Goal: Task Accomplishment & Management: Complete application form

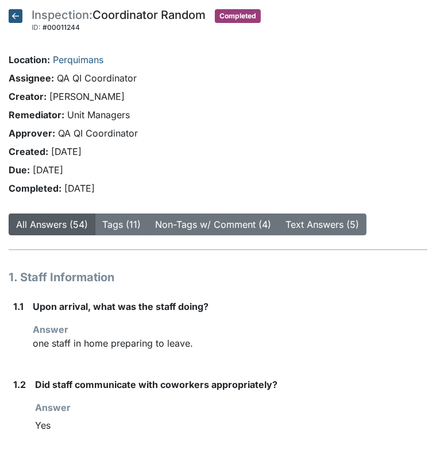
click at [14, 14] on icon at bounding box center [16, 16] width 14 height 14
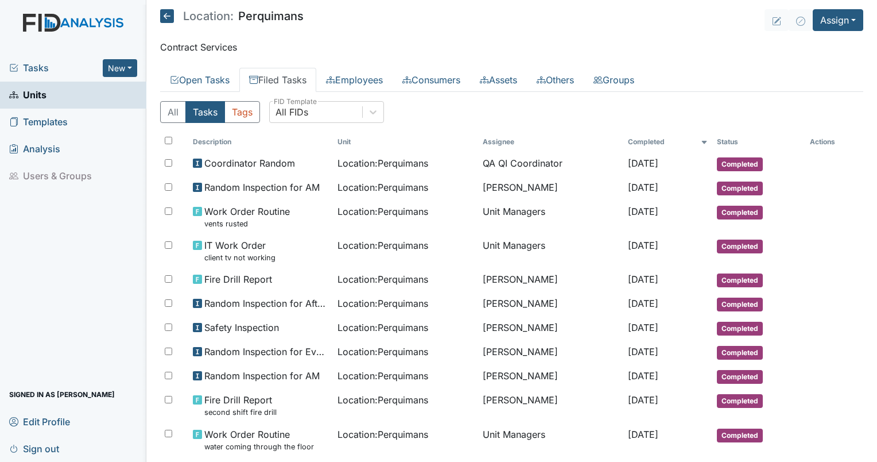
click at [167, 13] on icon at bounding box center [167, 16] width 14 height 14
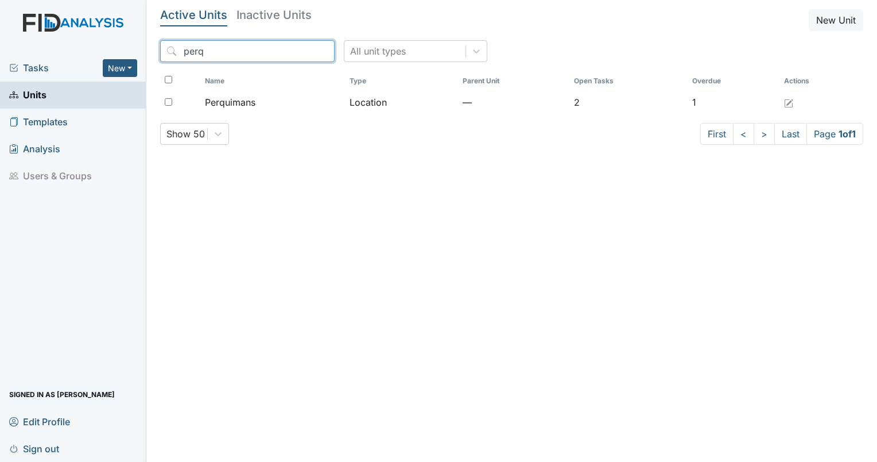
drag, startPoint x: 204, startPoint y: 44, endPoint x: 164, endPoint y: 42, distance: 40.2
click at [164, 42] on input "perq" at bounding box center [247, 51] width 175 height 22
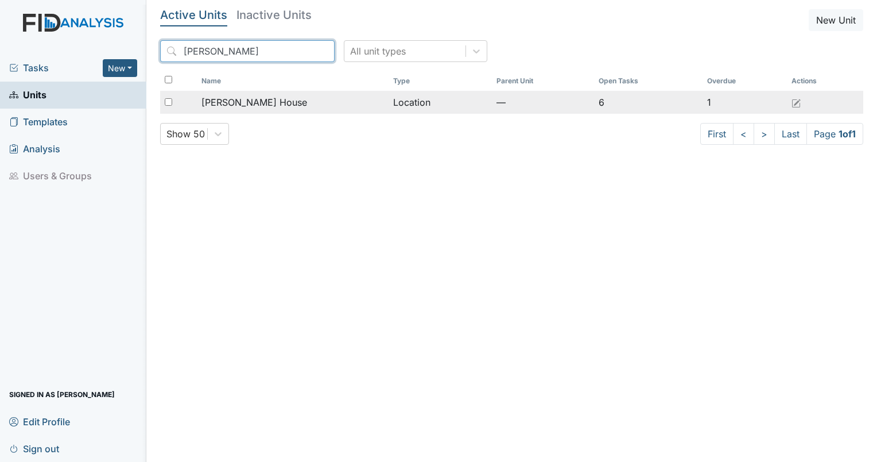
type input "scott"
click at [235, 99] on span "Scott House" at bounding box center [255, 102] width 106 height 14
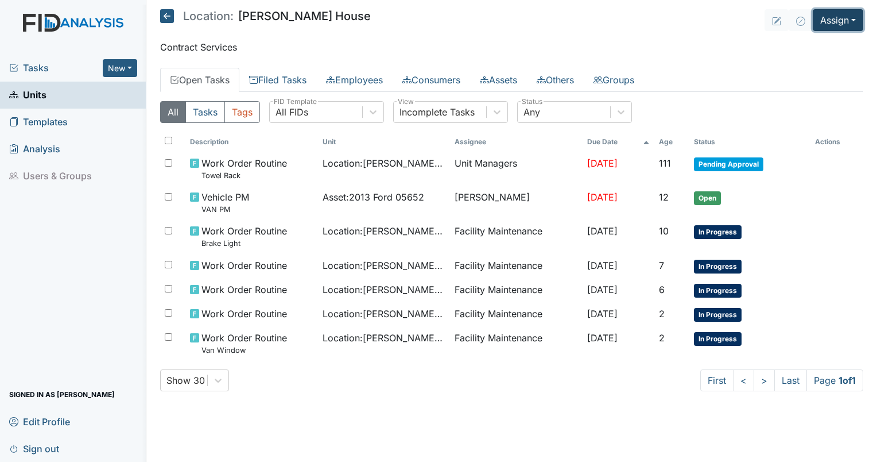
click at [843, 21] on button "Assign" at bounding box center [838, 20] width 51 height 22
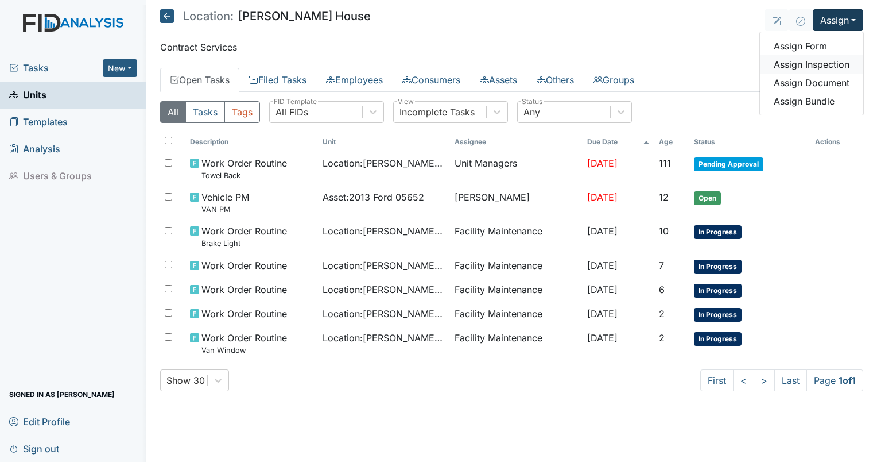
click at [808, 71] on link "Assign Inspection" at bounding box center [811, 64] width 103 height 18
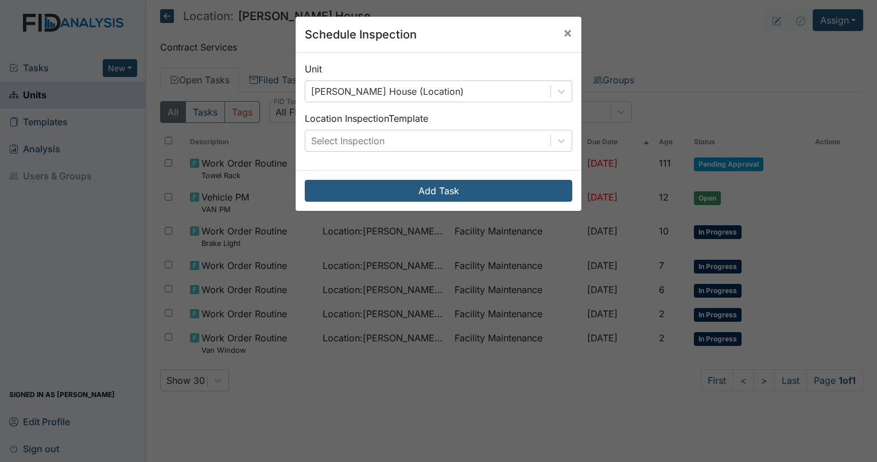
click at [448, 154] on div "Unit Scott House (Location) Location Inspection Template Select Inspection" at bounding box center [439, 111] width 286 height 117
click at [421, 140] on div "Select Inspection" at bounding box center [427, 140] width 245 height 21
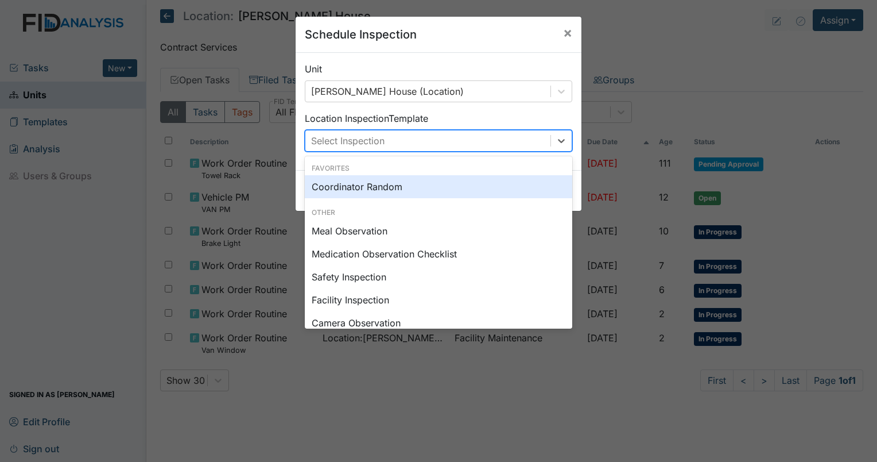
click at [386, 195] on div "Coordinator Random" at bounding box center [439, 186] width 268 height 23
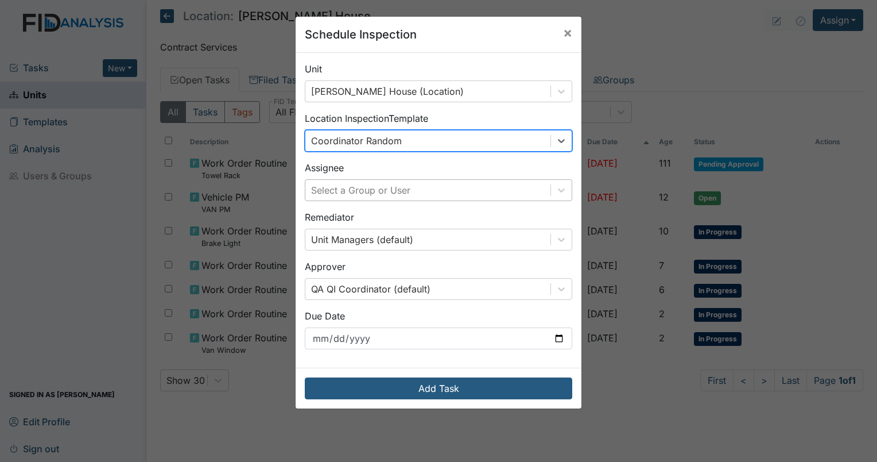
click at [400, 186] on div "Select a Group or User" at bounding box center [360, 190] width 99 height 14
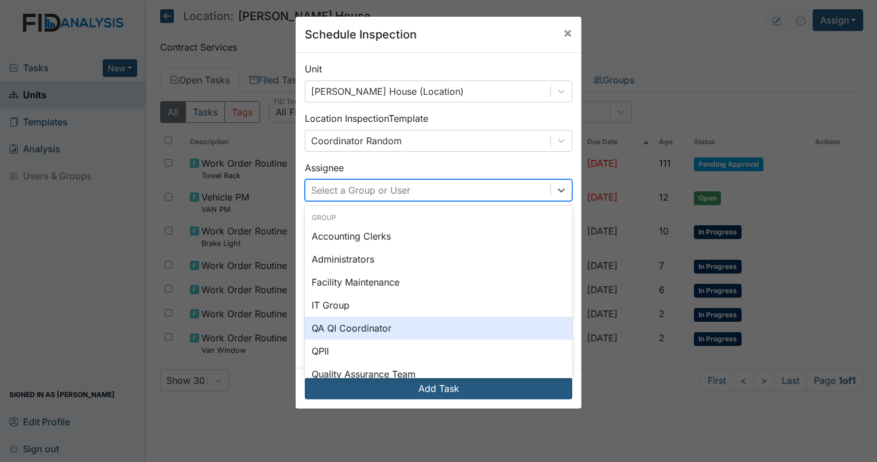
click at [372, 319] on div "QA QI Coordinator" at bounding box center [439, 327] width 268 height 23
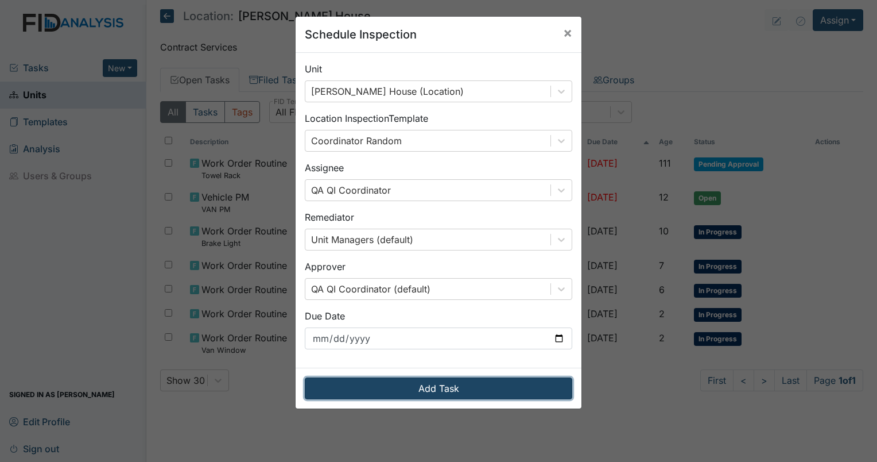
click at [442, 387] on button "Add Task" at bounding box center [439, 388] width 268 height 22
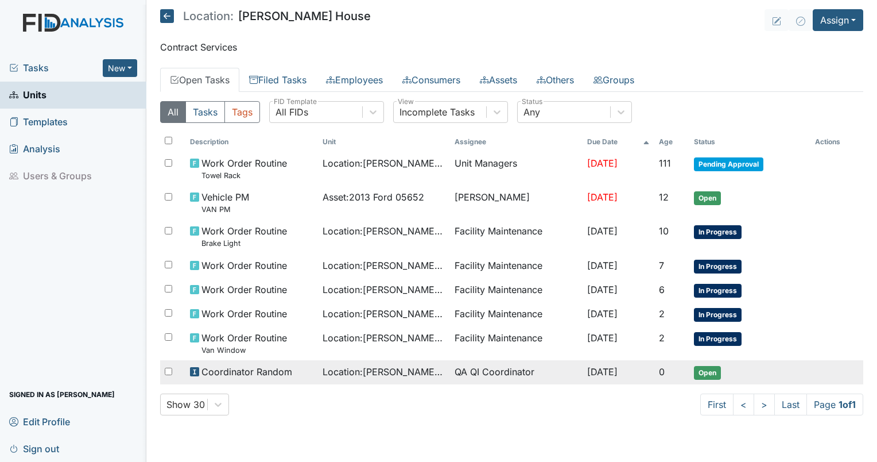
click at [368, 366] on span "Location : [PERSON_NAME][GEOGRAPHIC_DATA]" at bounding box center [384, 372] width 123 height 14
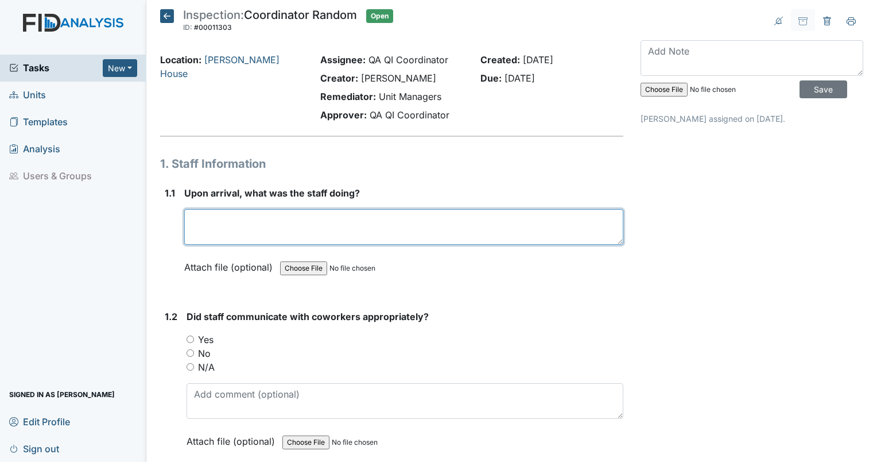
click at [199, 220] on textarea at bounding box center [403, 227] width 439 height 36
type textarea "staff was very bust with administrative duties."
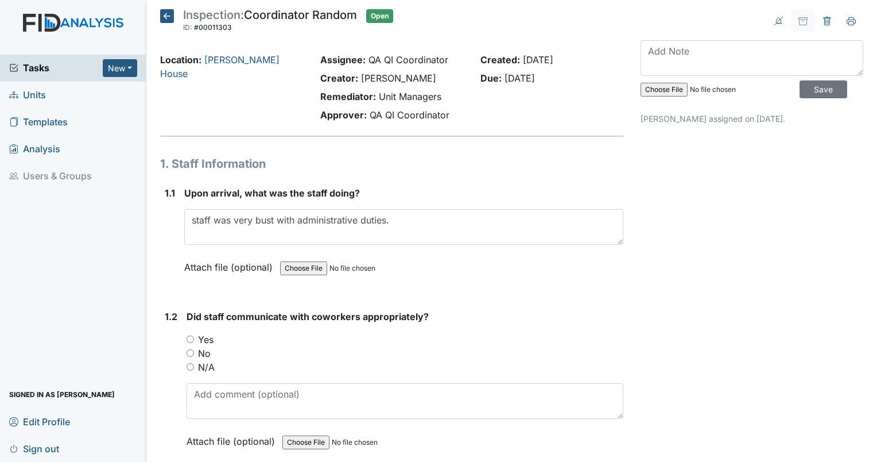
click at [193, 332] on div "Yes" at bounding box center [405, 339] width 437 height 14
click at [193, 336] on input "Yes" at bounding box center [190, 338] width 7 height 7
radio input "true"
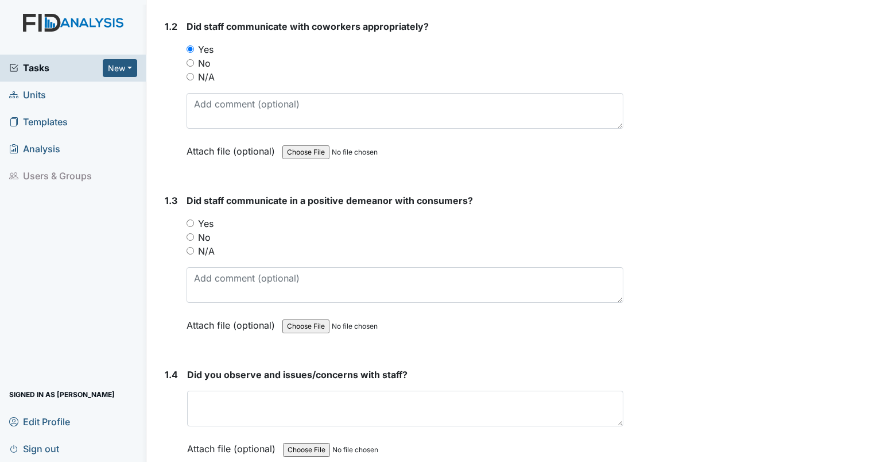
scroll to position [340, 0]
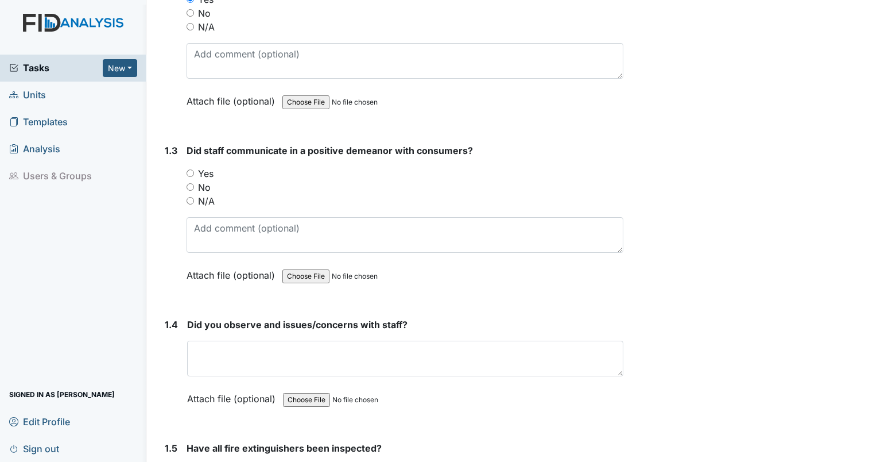
click at [191, 197] on input "N/A" at bounding box center [190, 200] width 7 height 7
radio input "true"
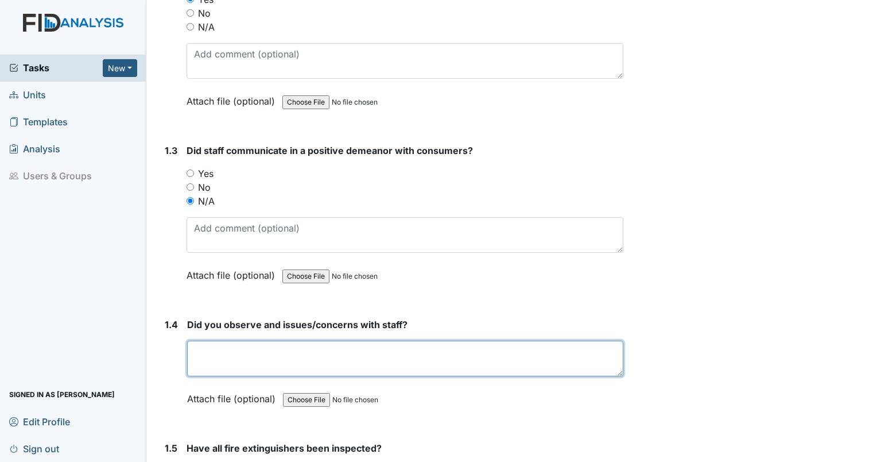
click at [224, 363] on textarea at bounding box center [405, 358] width 436 height 36
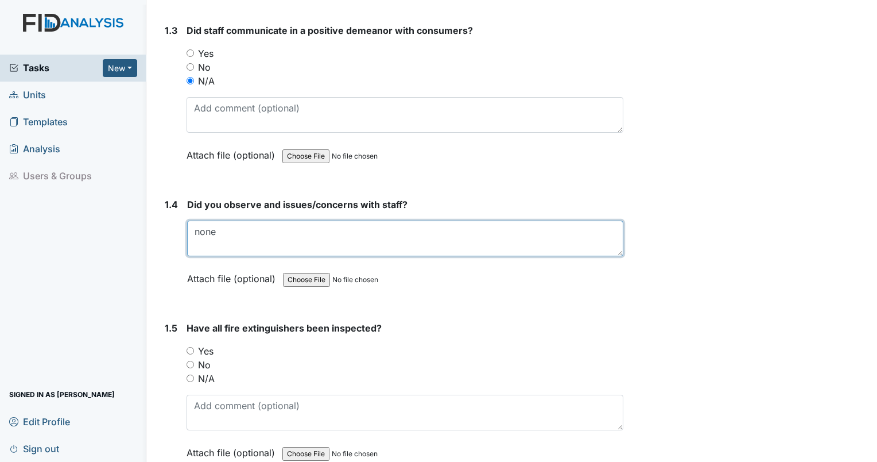
scroll to position [610, 0]
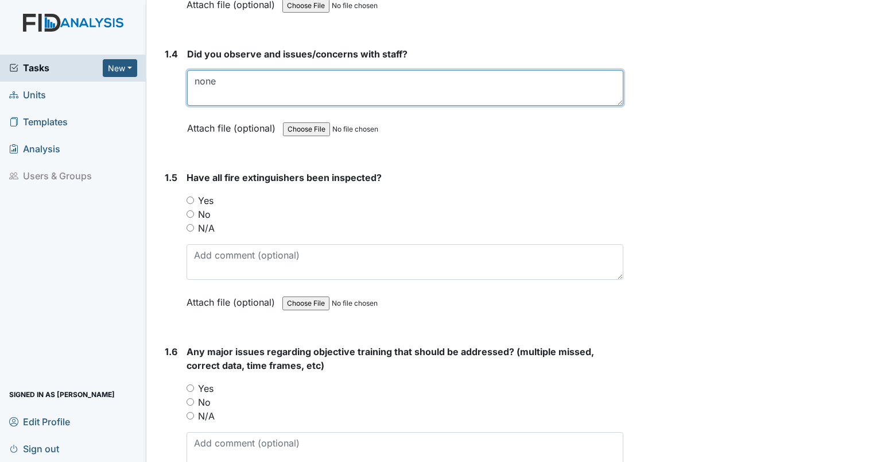
type textarea "none"
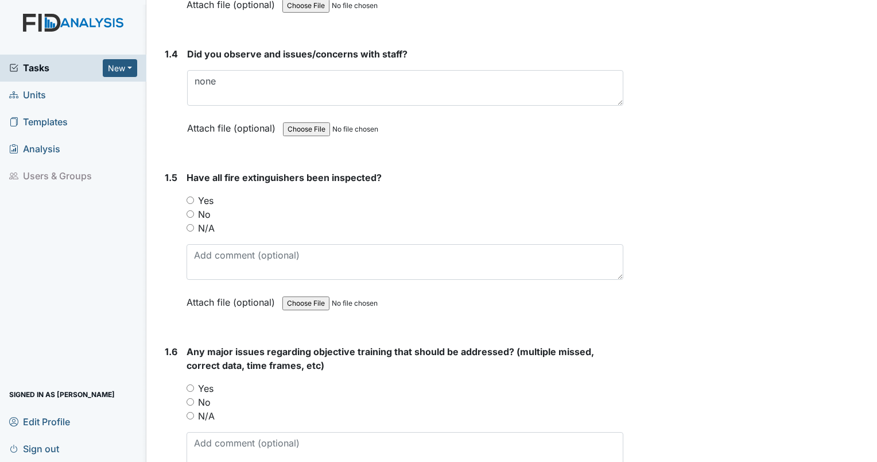
click at [191, 198] on input "Yes" at bounding box center [190, 199] width 7 height 7
radio input "true"
click at [191, 398] on input "No" at bounding box center [190, 401] width 7 height 7
radio input "true"
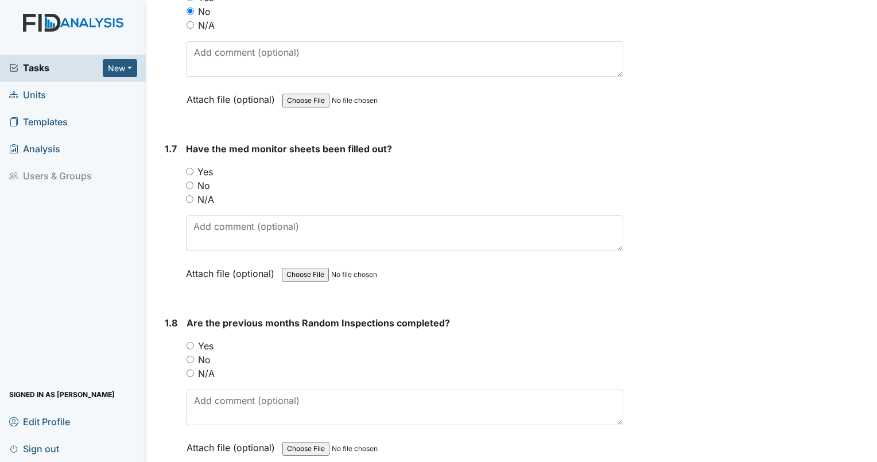
scroll to position [1020, 0]
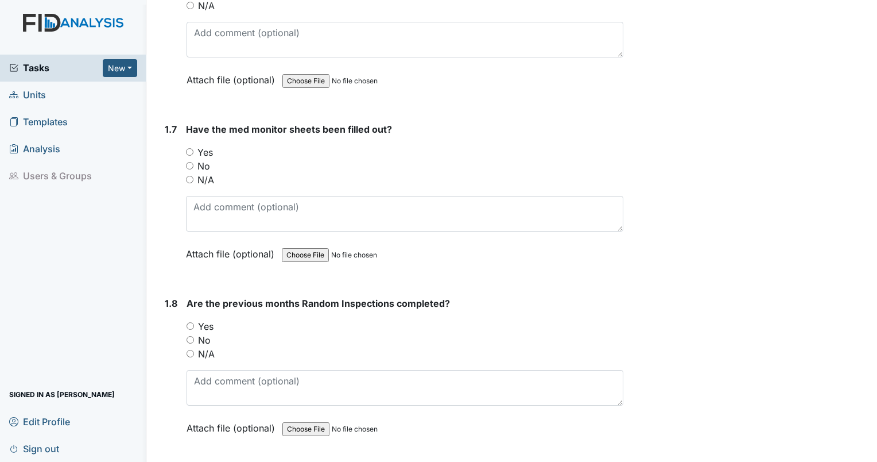
click at [189, 149] on input "Yes" at bounding box center [189, 151] width 7 height 7
radio input "true"
click at [188, 336] on input "No" at bounding box center [190, 339] width 7 height 7
radio input "true"
click at [218, 404] on div "Are the previous months Random Inspections completed? You must select one of th…" at bounding box center [405, 369] width 437 height 146
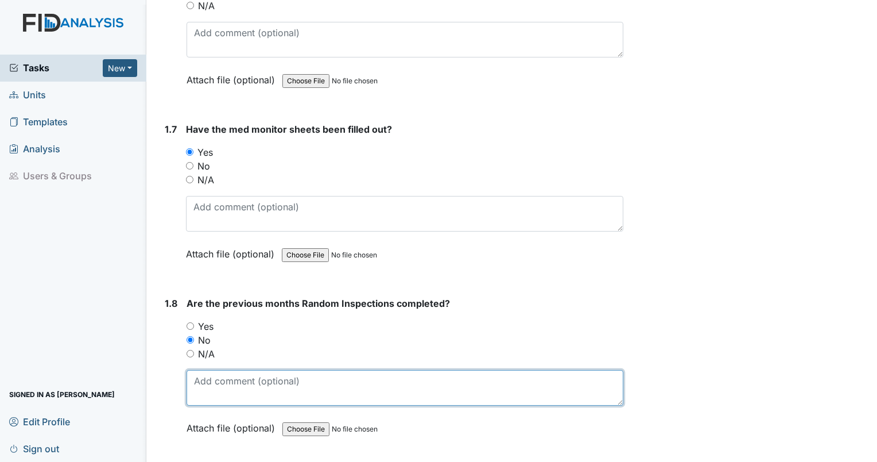
click at [204, 388] on textarea at bounding box center [405, 388] width 437 height 36
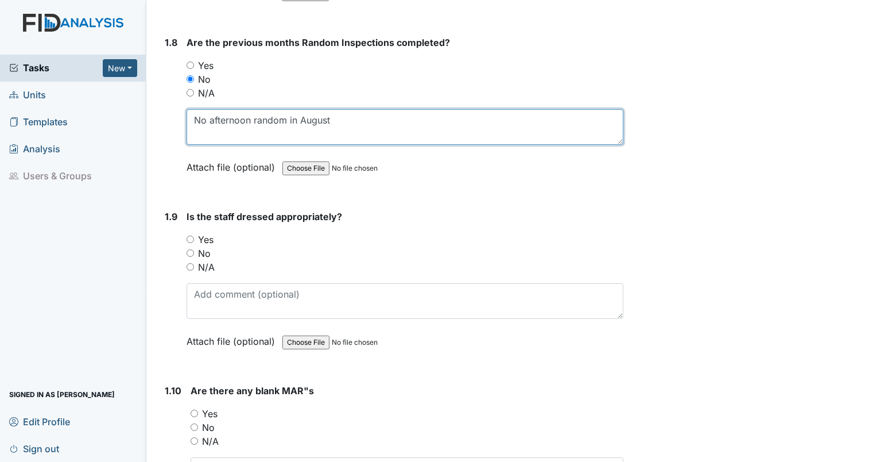
scroll to position [1291, 0]
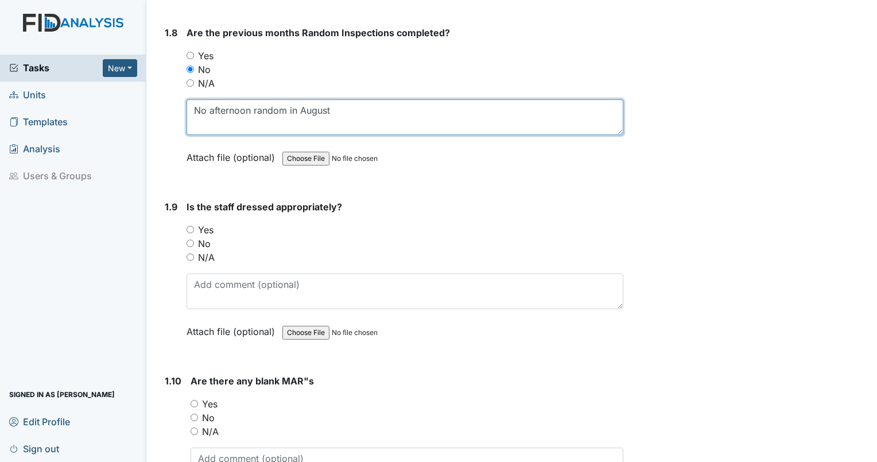
type textarea "No afternoon random in August"
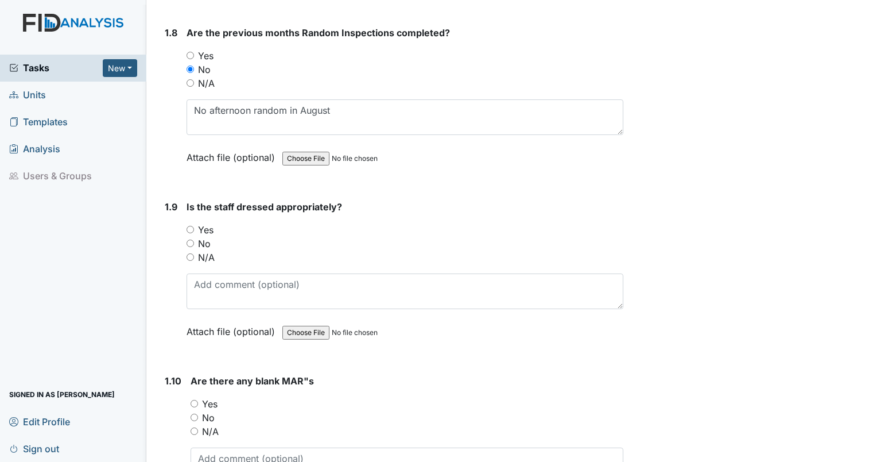
click at [191, 226] on input "Yes" at bounding box center [190, 229] width 7 height 7
radio input "true"
click at [196, 413] on input "No" at bounding box center [194, 416] width 7 height 7
radio input "true"
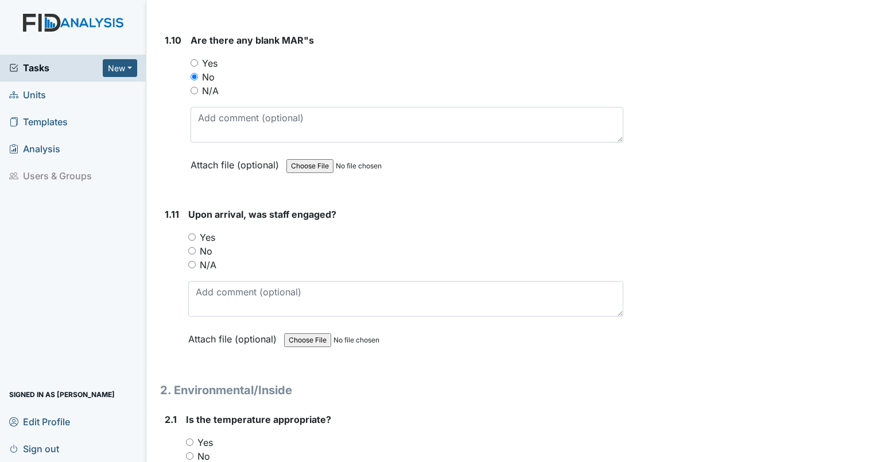
scroll to position [1701, 0]
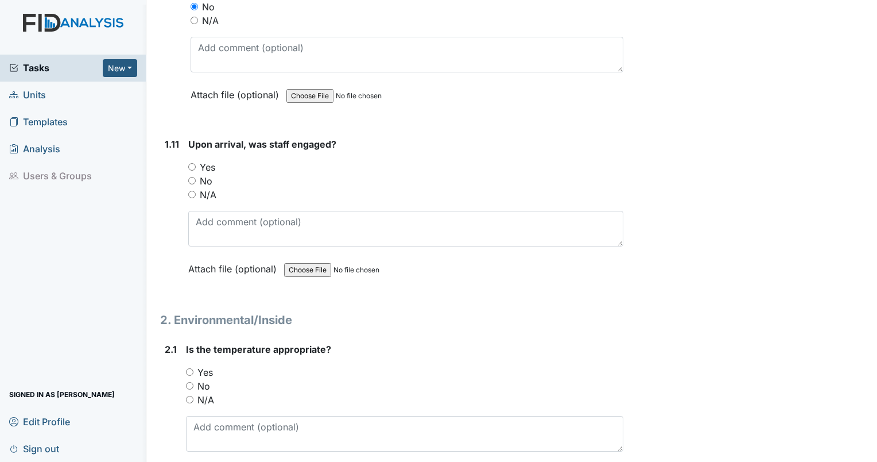
click at [192, 191] on input "N/A" at bounding box center [191, 194] width 7 height 7
radio input "true"
click at [191, 368] on input "Yes" at bounding box center [189, 371] width 7 height 7
radio input "true"
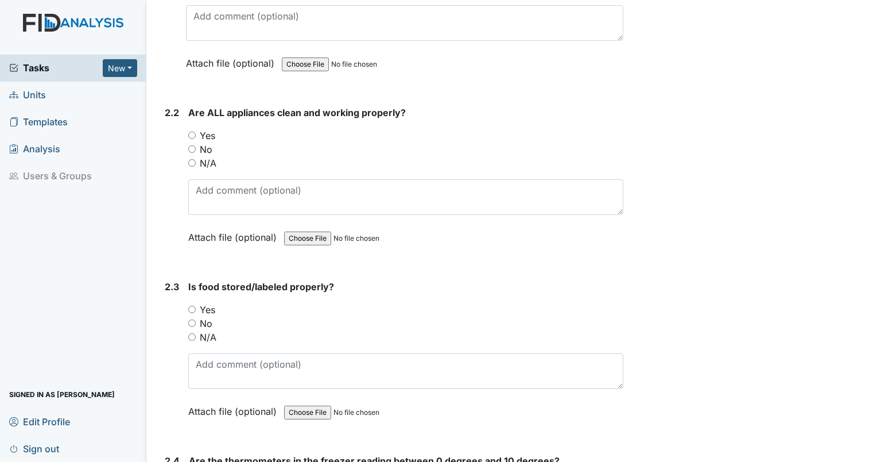
scroll to position [2122, 0]
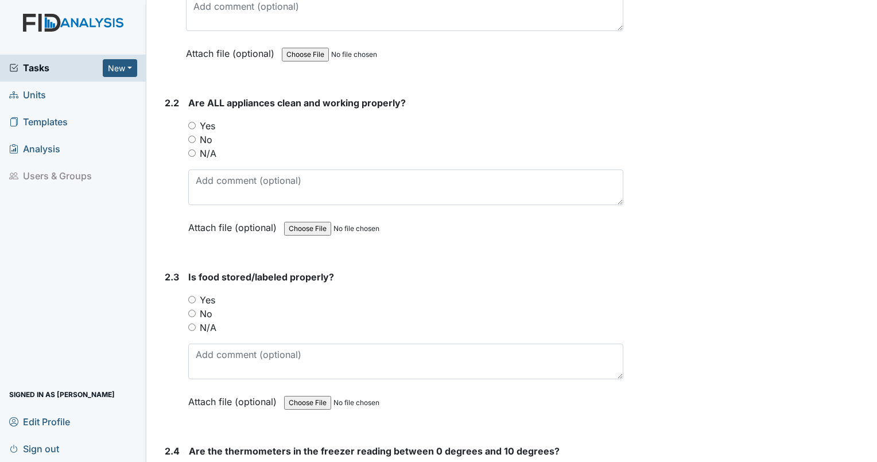
click at [189, 122] on input "Yes" at bounding box center [191, 125] width 7 height 7
radio input "true"
click at [191, 296] on input "Yes" at bounding box center [191, 299] width 7 height 7
radio input "true"
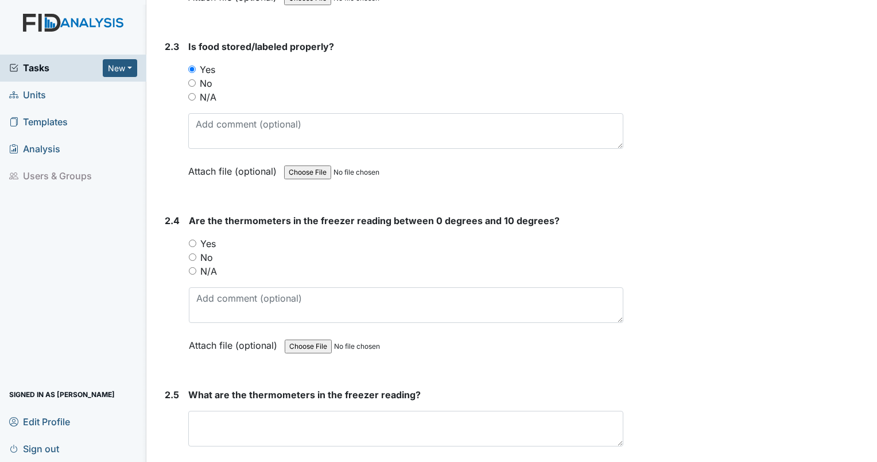
scroll to position [2432, 0]
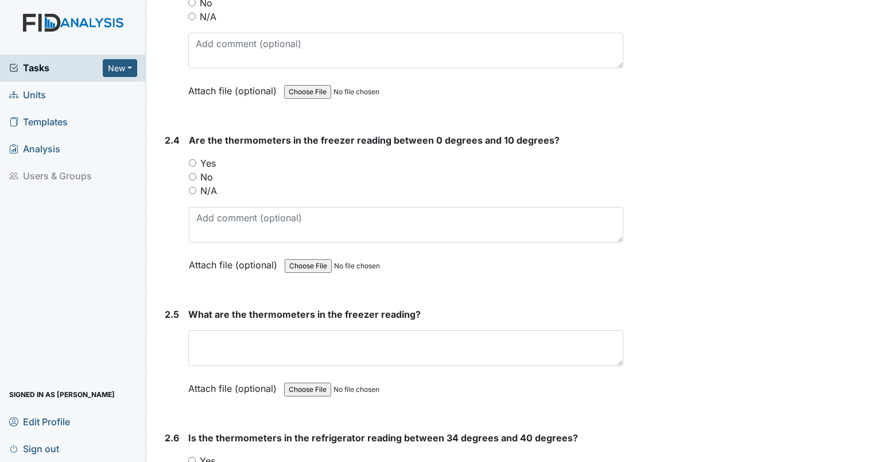
click at [193, 159] on input "Yes" at bounding box center [192, 162] width 7 height 7
radio input "true"
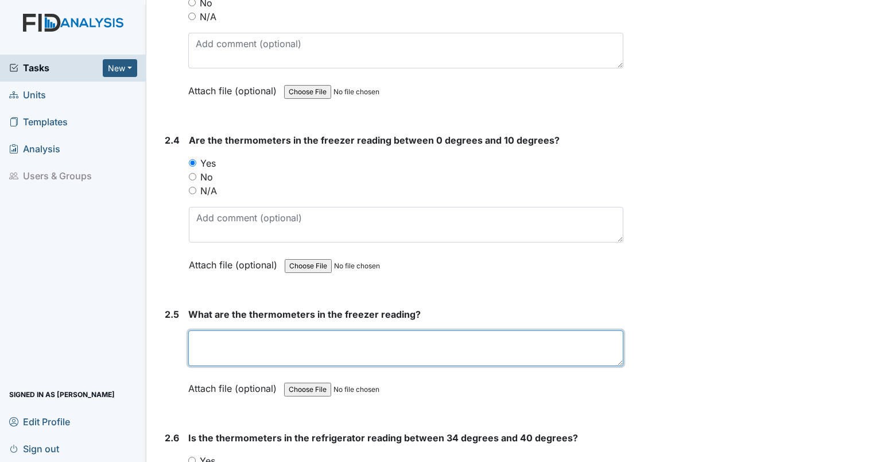
click at [229, 330] on textarea at bounding box center [405, 348] width 435 height 36
click at [233, 333] on textarea at bounding box center [405, 348] width 435 height 36
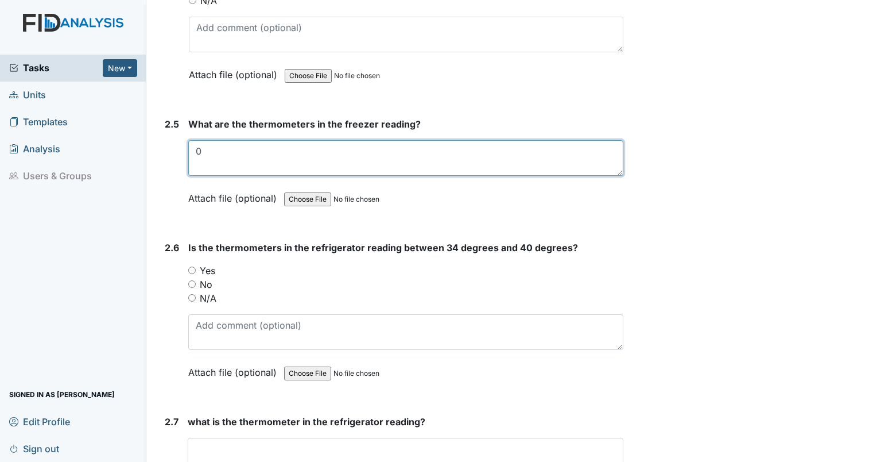
scroll to position [2642, 0]
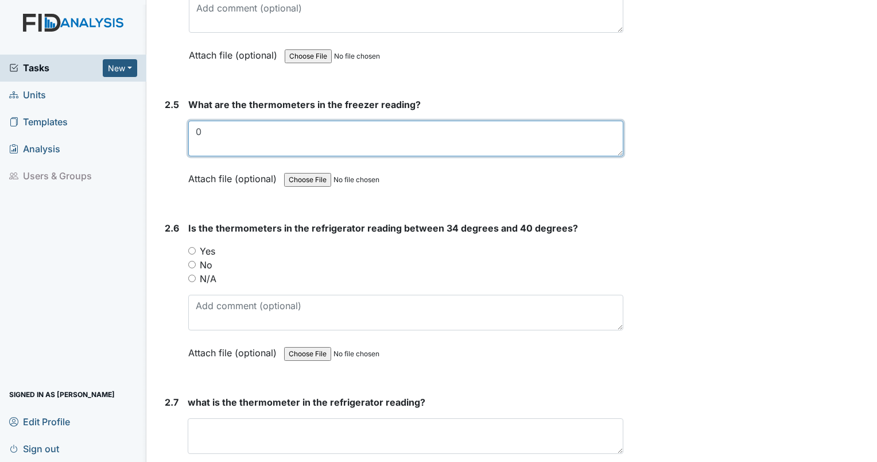
type textarea "0"
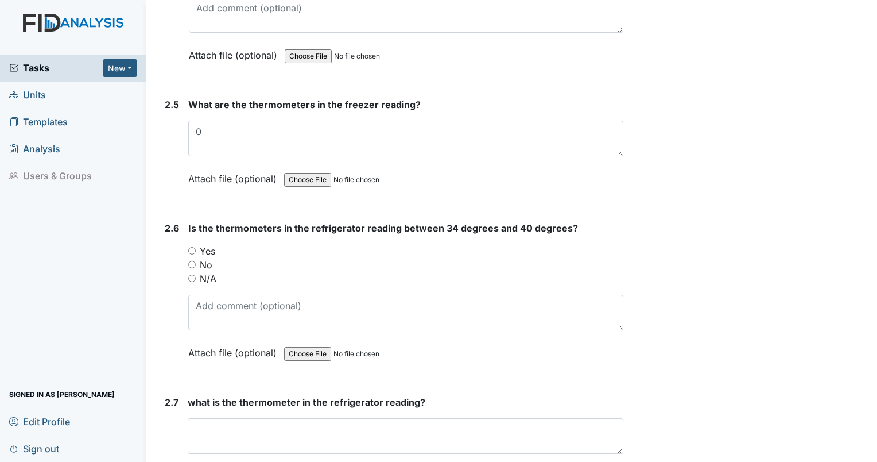
click at [191, 247] on input "Yes" at bounding box center [191, 250] width 7 height 7
radio input "true"
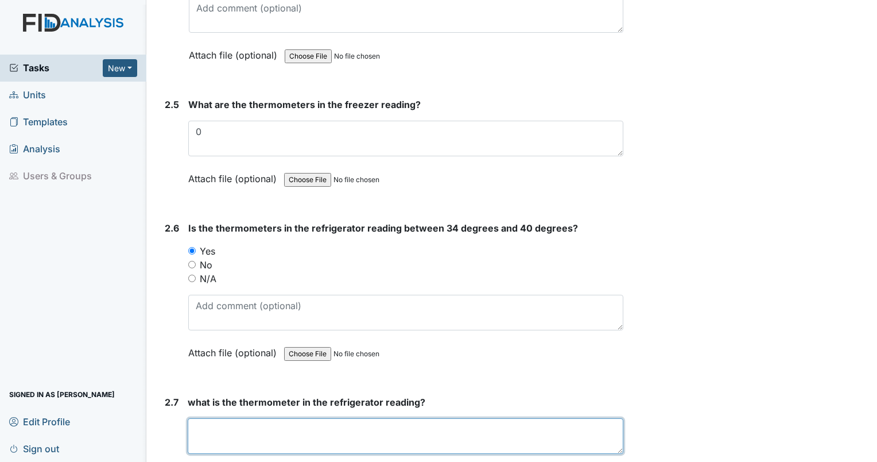
click at [253, 419] on textarea at bounding box center [406, 436] width 436 height 36
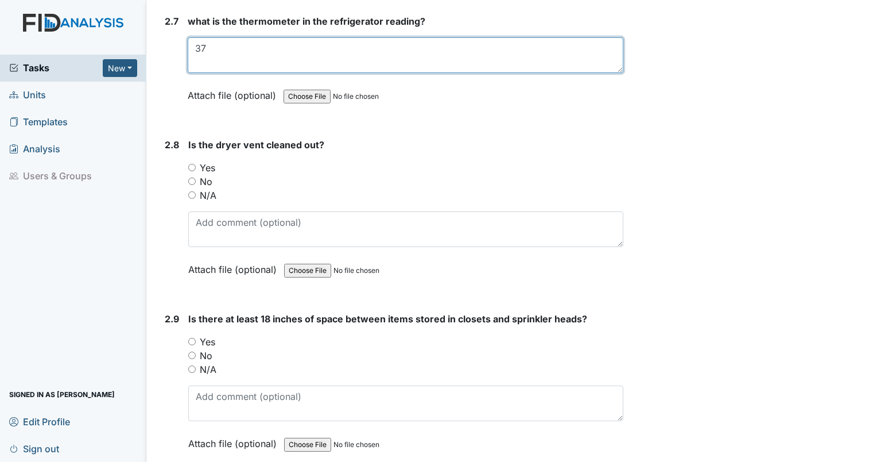
scroll to position [3013, 0]
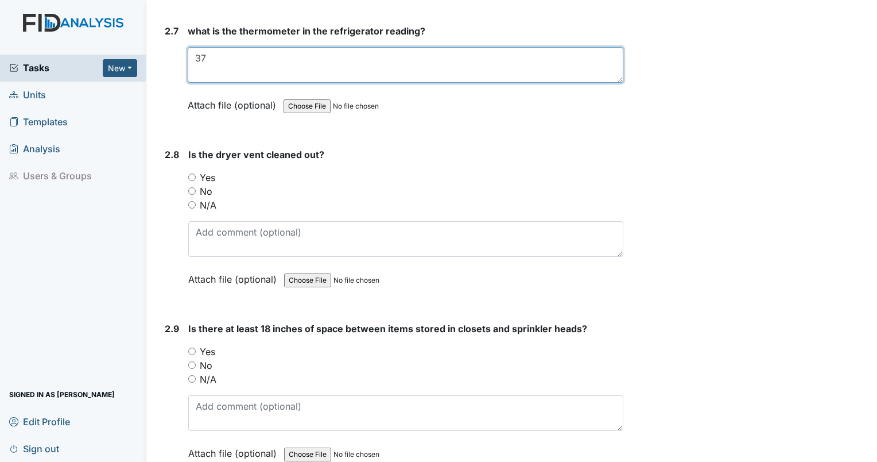
type textarea "37"
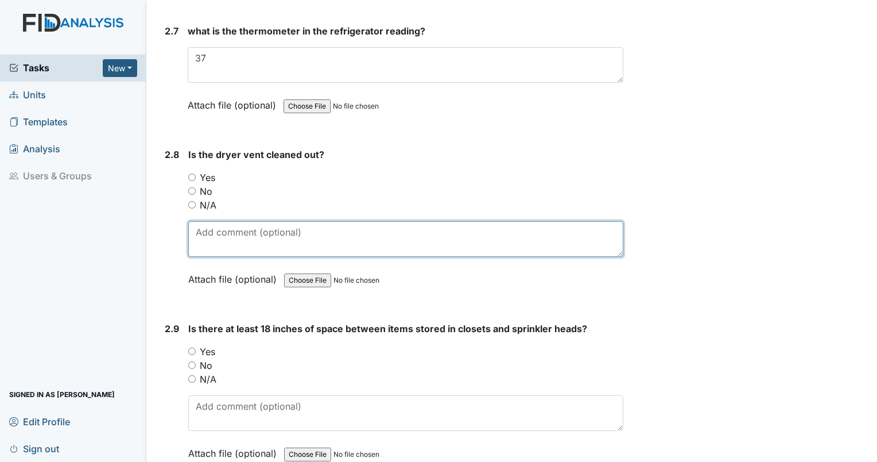
click at [211, 232] on textarea at bounding box center [405, 239] width 435 height 36
type textarea "clothes in dryer"
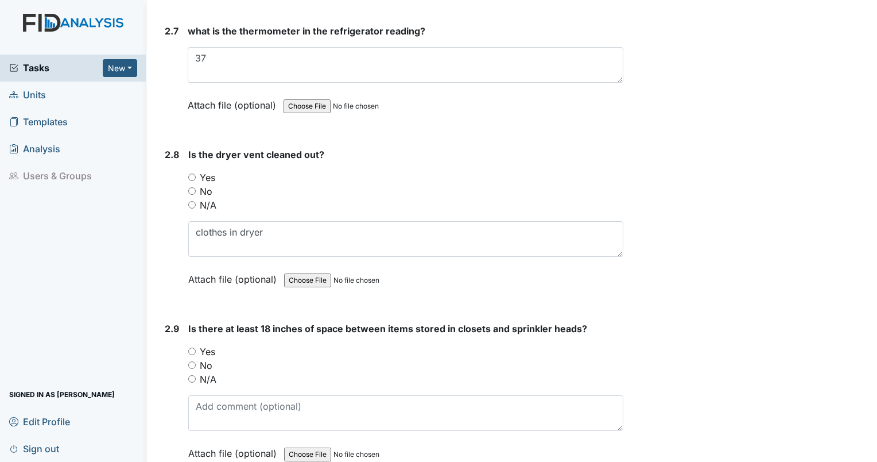
click at [195, 201] on input "N/A" at bounding box center [191, 204] width 7 height 7
radio input "true"
click at [188, 347] on input "Yes" at bounding box center [191, 350] width 7 height 7
radio input "true"
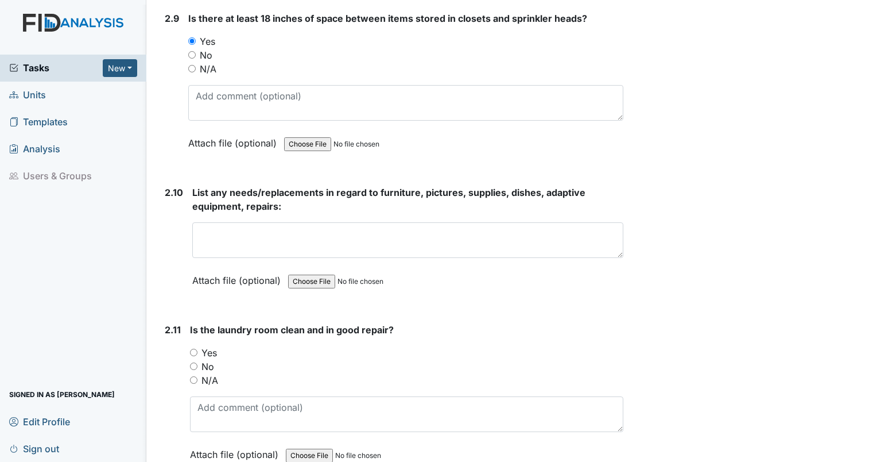
scroll to position [3323, 0]
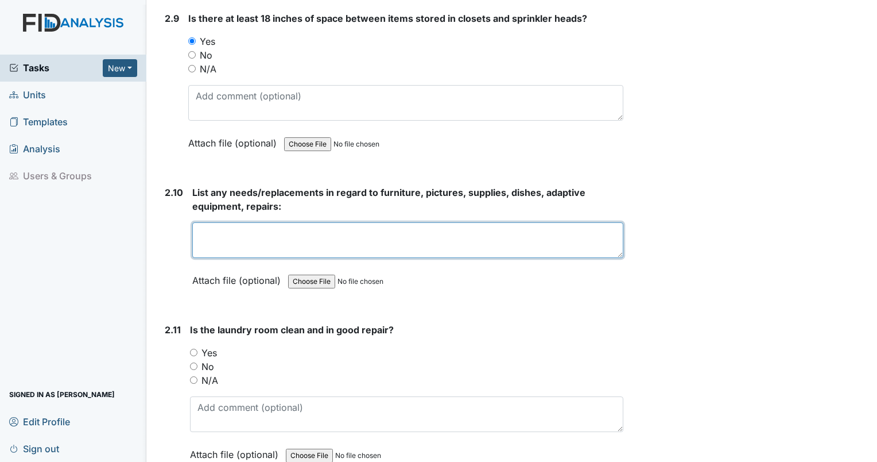
click at [508, 227] on textarea at bounding box center [407, 240] width 431 height 36
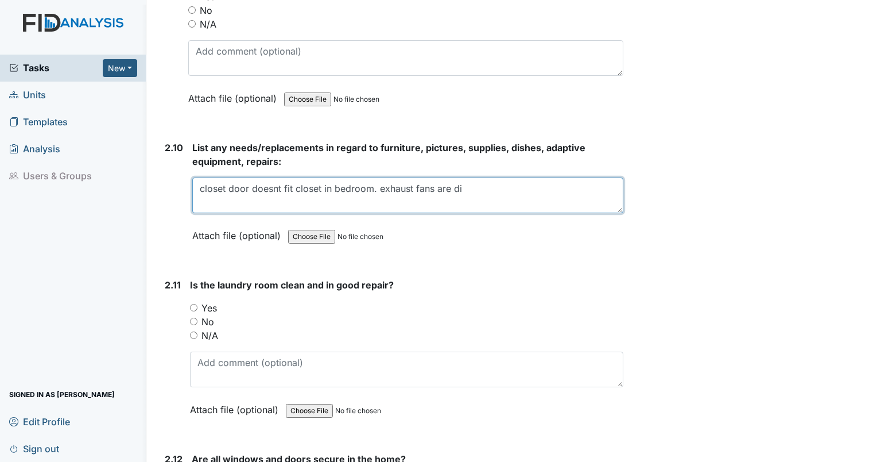
scroll to position [3380, 0]
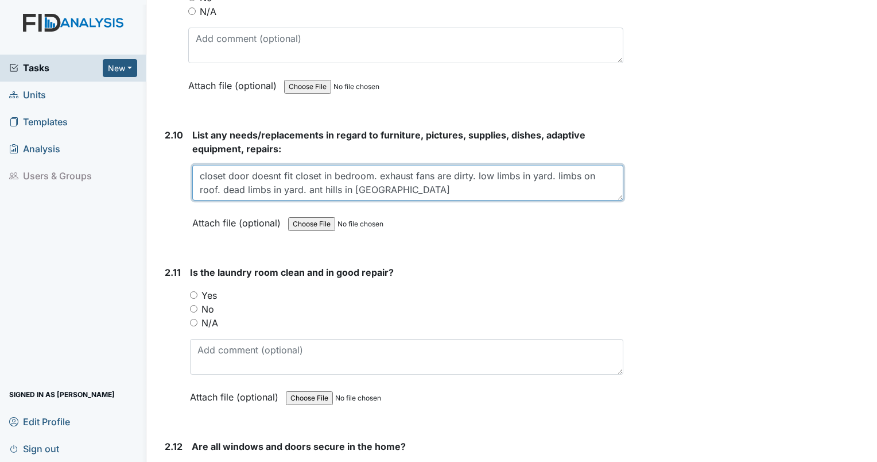
click at [304, 176] on textarea "closet door doesnt fit closet in bedroom. exhaust fans are dirty. low limbs in …" at bounding box center [407, 183] width 431 height 36
type textarea "closet door doesnt fit closet in bedroom. exhaust fans are dirty. low limbs in …"
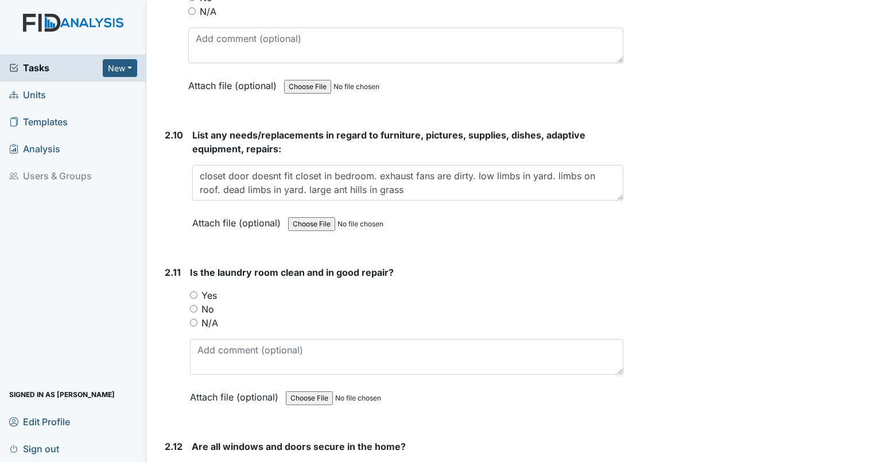
click at [193, 291] on input "Yes" at bounding box center [193, 294] width 7 height 7
radio input "true"
click at [193, 291] on input "Yes" at bounding box center [193, 294] width 7 height 7
click at [196, 461] on div "Yes" at bounding box center [408, 469] width 432 height 14
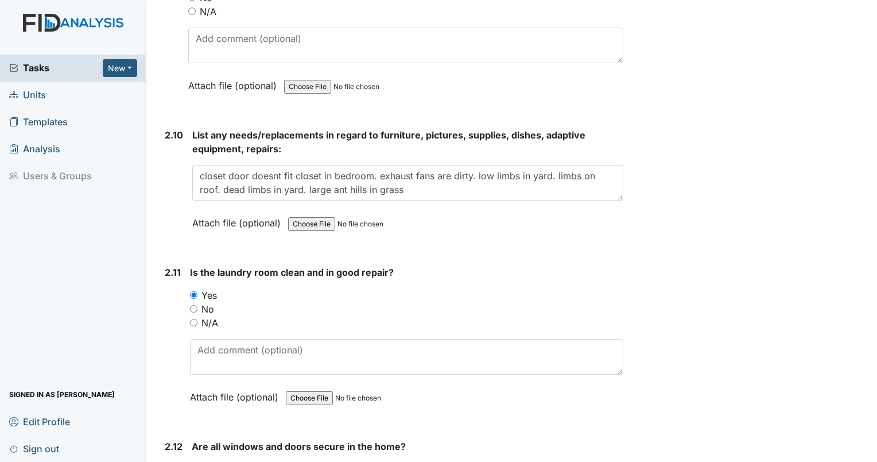
click at [197, 461] on input "Yes" at bounding box center [195, 468] width 7 height 7
radio input "true"
click at [197, 461] on input "Yes" at bounding box center [195, 468] width 7 height 7
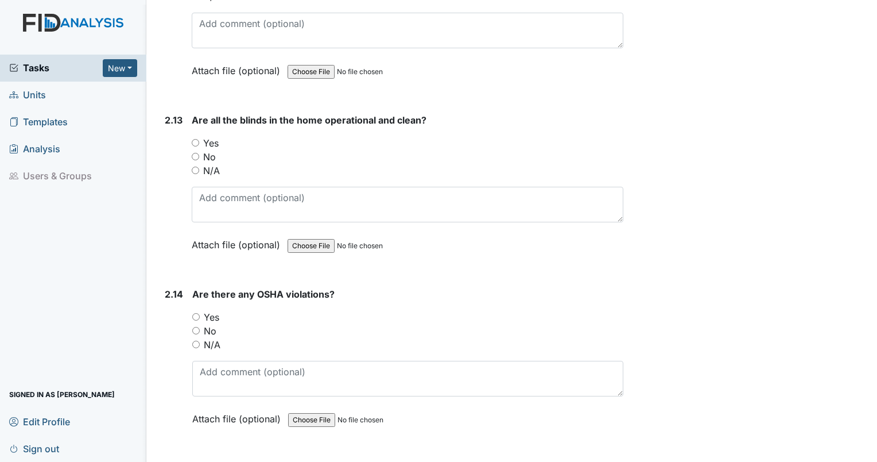
scroll to position [3891, 0]
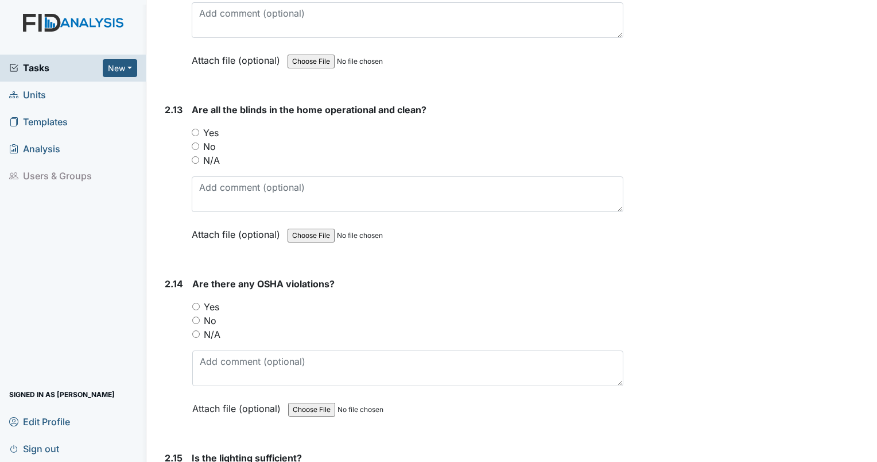
click at [196, 129] on input "Yes" at bounding box center [195, 132] width 7 height 7
radio input "true"
click at [192, 316] on input "No" at bounding box center [195, 319] width 7 height 7
radio input "true"
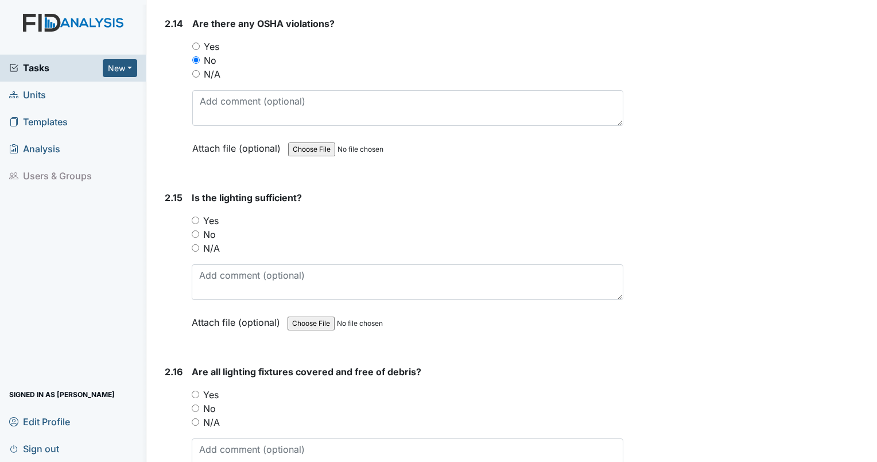
scroll to position [4221, 0]
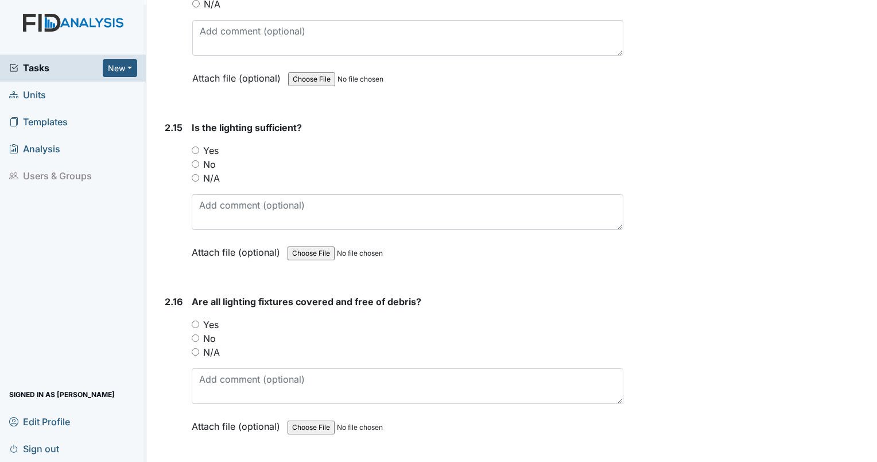
click at [195, 146] on input "Yes" at bounding box center [195, 149] width 7 height 7
radio input "true"
click at [195, 320] on input "Yes" at bounding box center [195, 323] width 7 height 7
radio input "true"
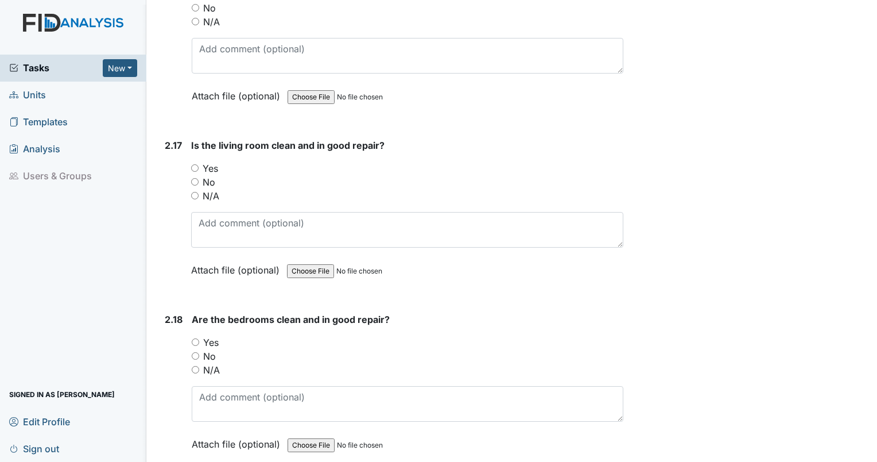
scroll to position [4561, 0]
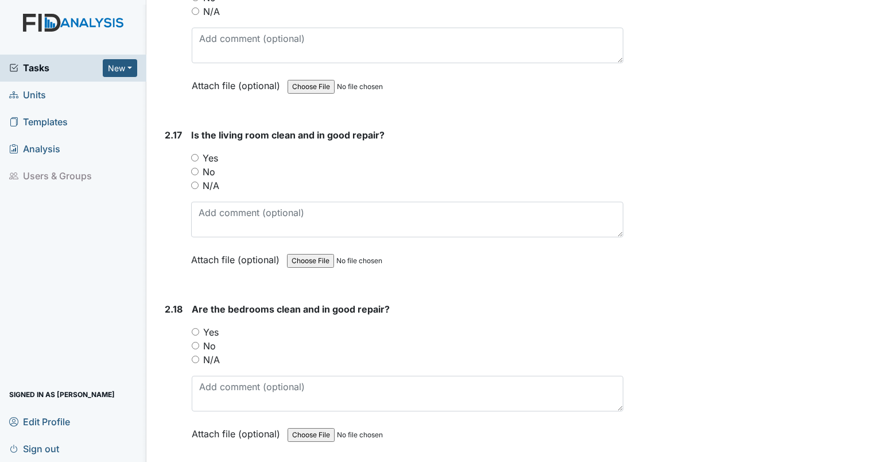
click at [195, 154] on input "Yes" at bounding box center [194, 157] width 7 height 7
radio input "true"
click at [196, 328] on input "Yes" at bounding box center [195, 331] width 7 height 7
radio input "true"
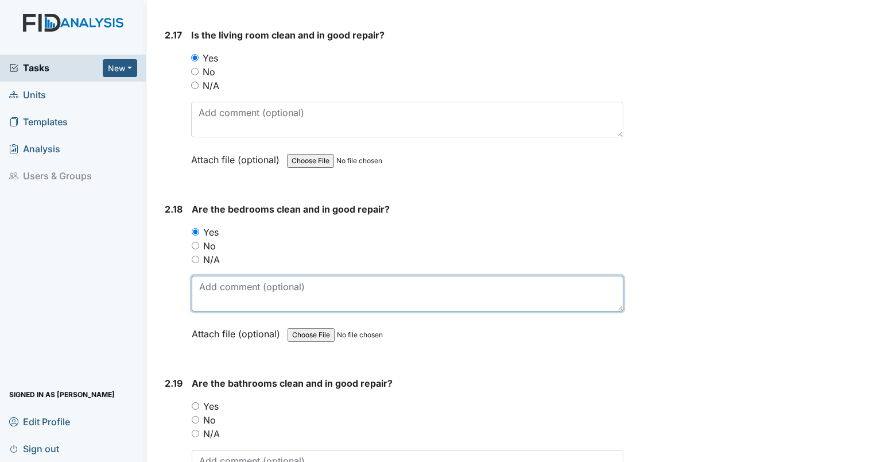
click at [262, 278] on textarea at bounding box center [408, 294] width 432 height 36
type textarea "closet door does not fit closet."
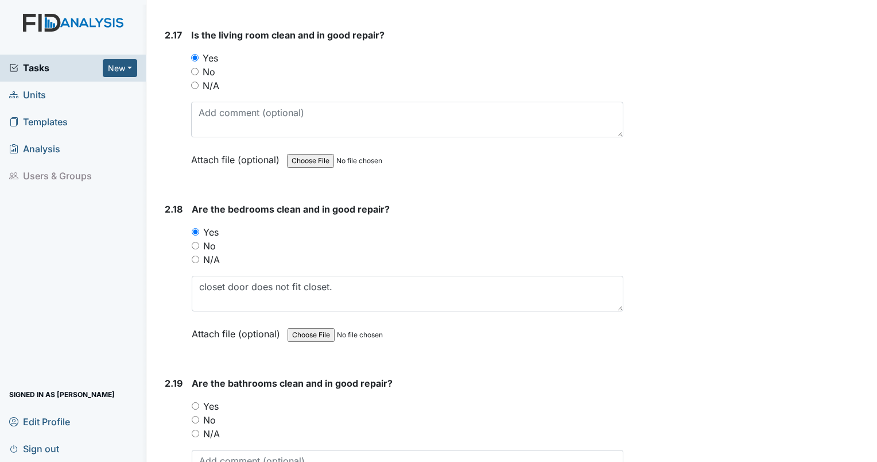
click at [198, 402] on input "Yes" at bounding box center [195, 405] width 7 height 7
radio input "true"
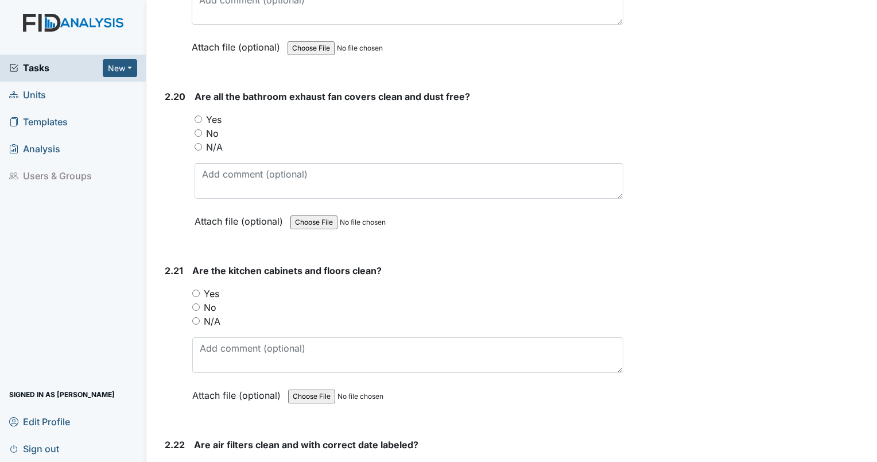
scroll to position [5132, 0]
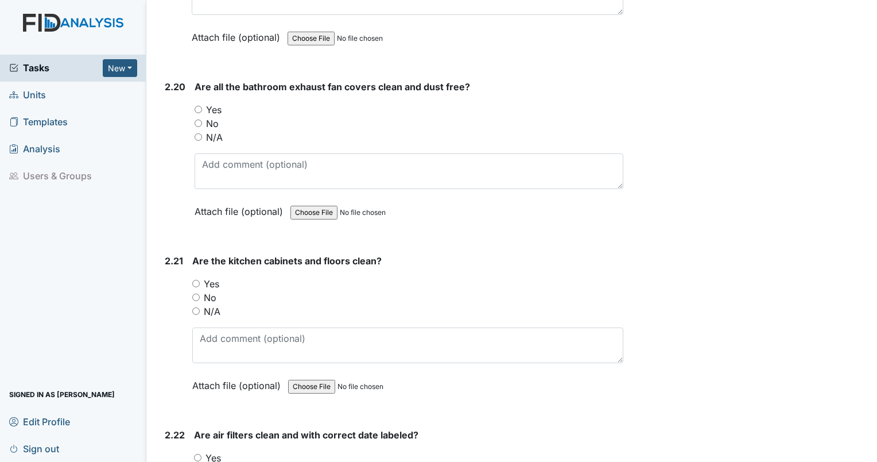
click at [200, 119] on input "No" at bounding box center [198, 122] width 7 height 7
radio input "true"
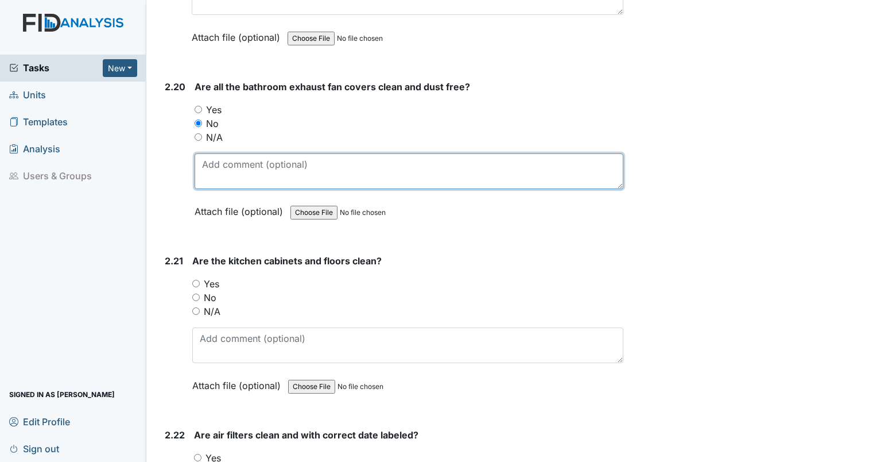
click at [216, 153] on textarea at bounding box center [409, 171] width 429 height 36
type textarea "exhaust fans are dirty"
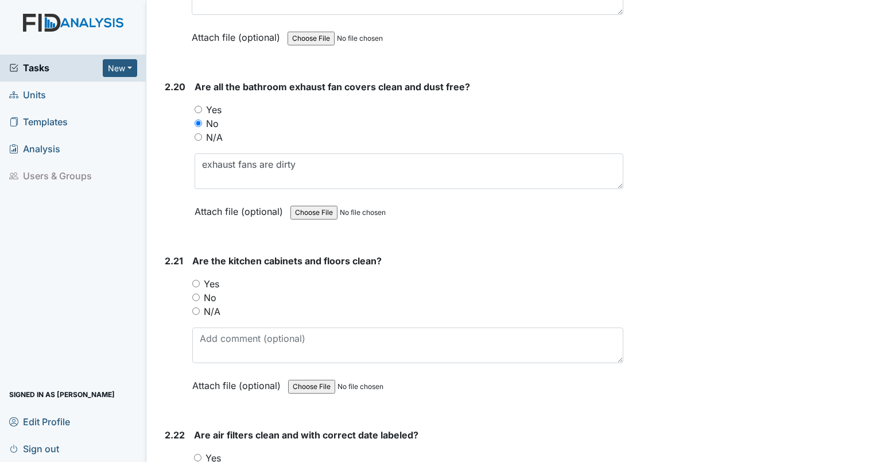
click at [196, 280] on input "Yes" at bounding box center [195, 283] width 7 height 7
radio input "true"
click at [198, 454] on input "Yes" at bounding box center [197, 457] width 7 height 7
radio input "true"
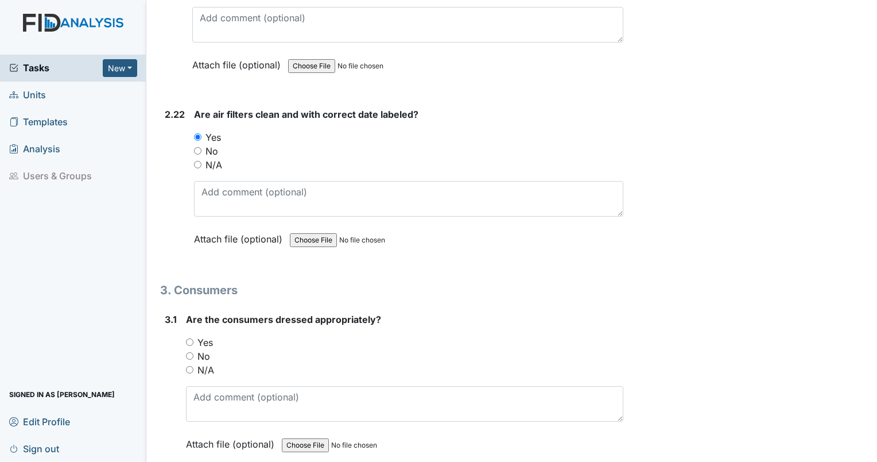
scroll to position [5462, 0]
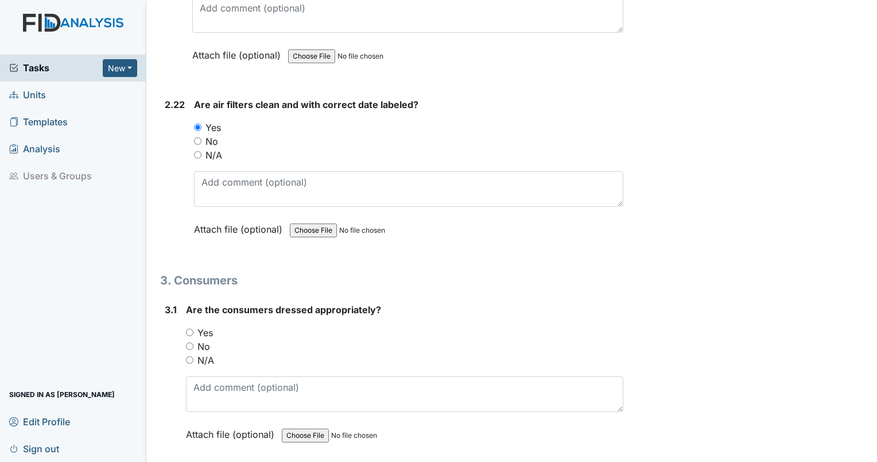
click at [188, 356] on input "N/A" at bounding box center [189, 359] width 7 height 7
radio input "true"
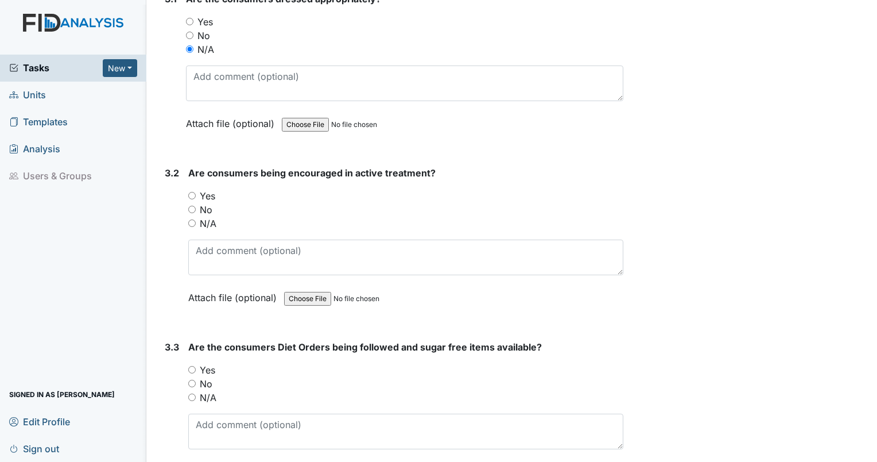
scroll to position [5763, 0]
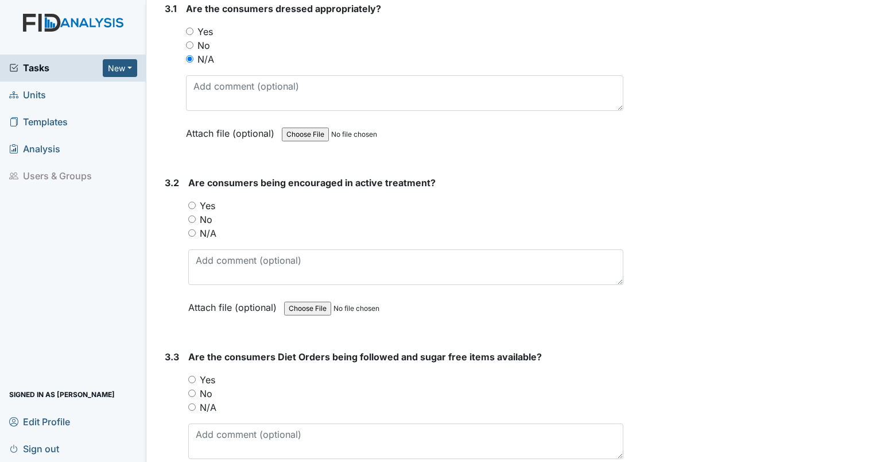
click at [191, 229] on input "N/A" at bounding box center [191, 232] width 7 height 7
radio input "true"
click at [190, 376] on input "Yes" at bounding box center [191, 379] width 7 height 7
radio input "true"
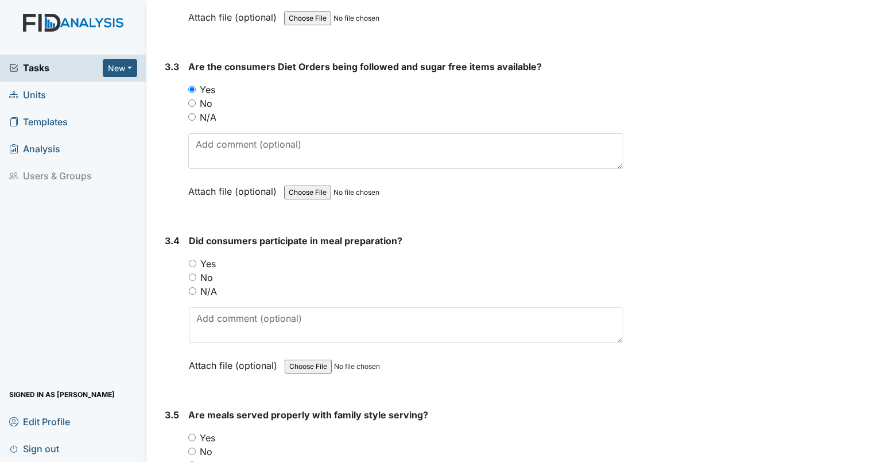
scroll to position [6043, 0]
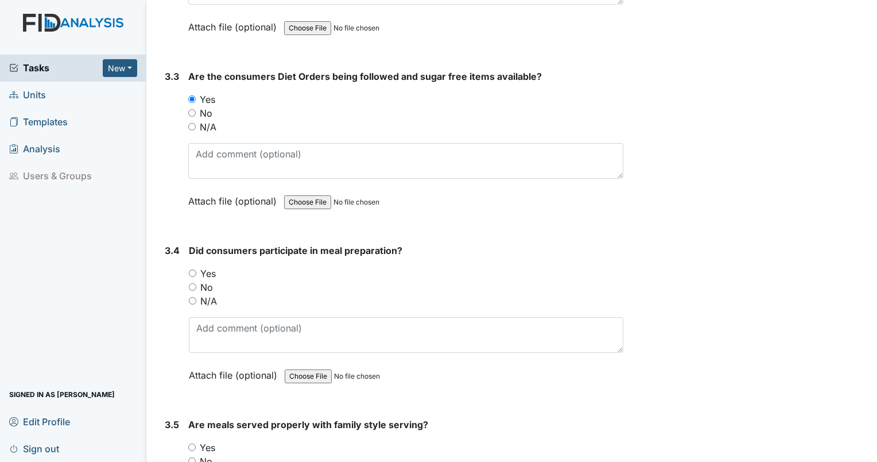
click at [193, 297] on input "N/A" at bounding box center [192, 300] width 7 height 7
radio input "true"
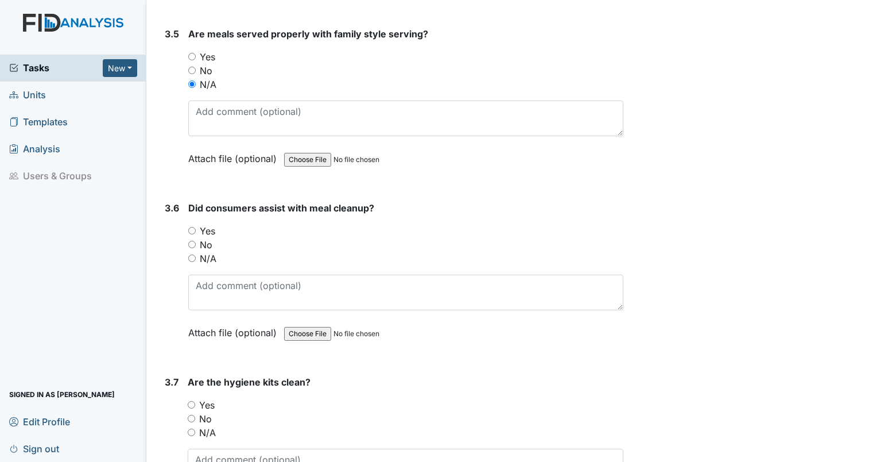
scroll to position [6493, 0]
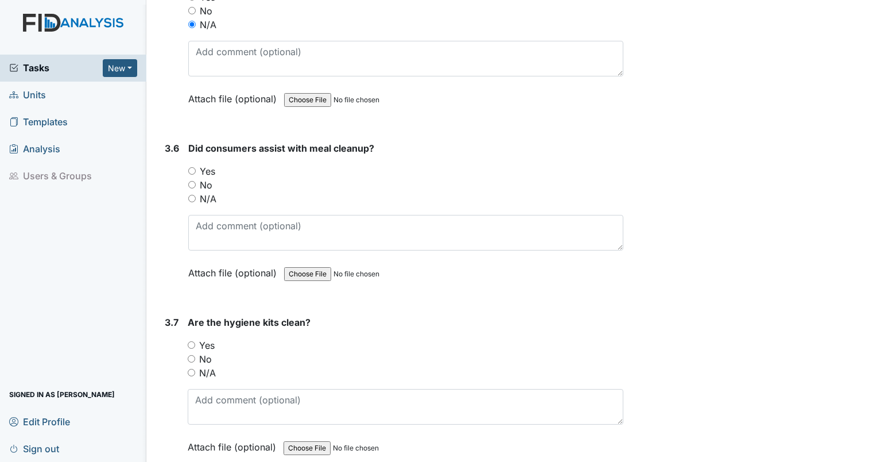
click at [195, 195] on input "N/A" at bounding box center [191, 198] width 7 height 7
radio input "true"
click at [191, 341] on input "Yes" at bounding box center [191, 344] width 7 height 7
radio input "true"
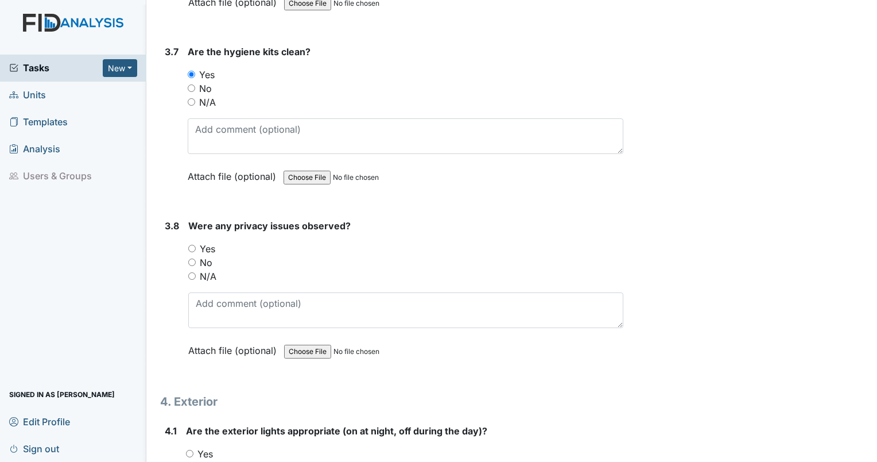
scroll to position [6803, 0]
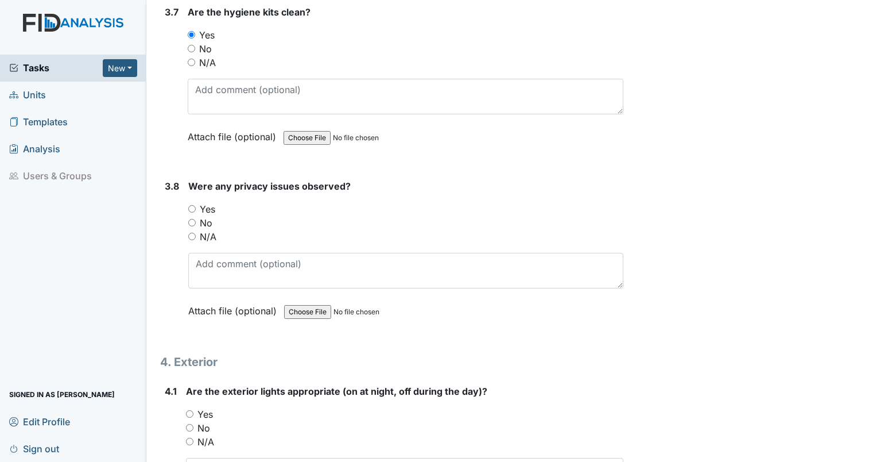
click at [192, 219] on input "No" at bounding box center [191, 222] width 7 height 7
radio input "true"
click at [188, 410] on input "Yes" at bounding box center [189, 413] width 7 height 7
radio input "true"
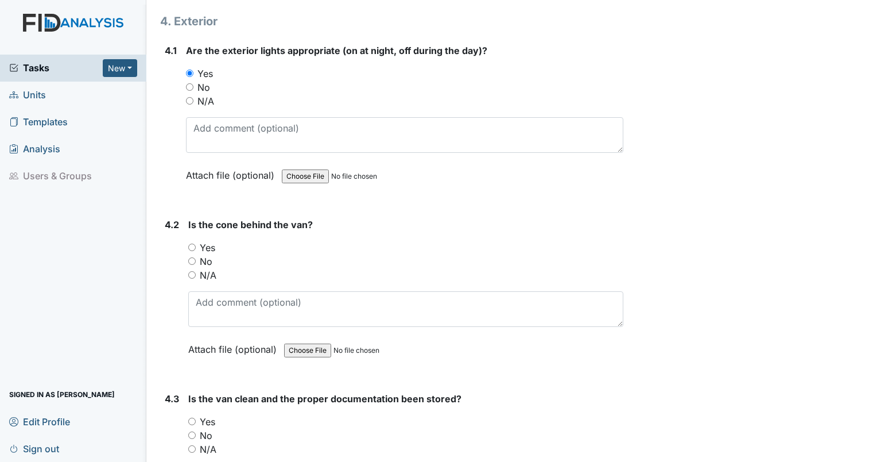
scroll to position [7253, 0]
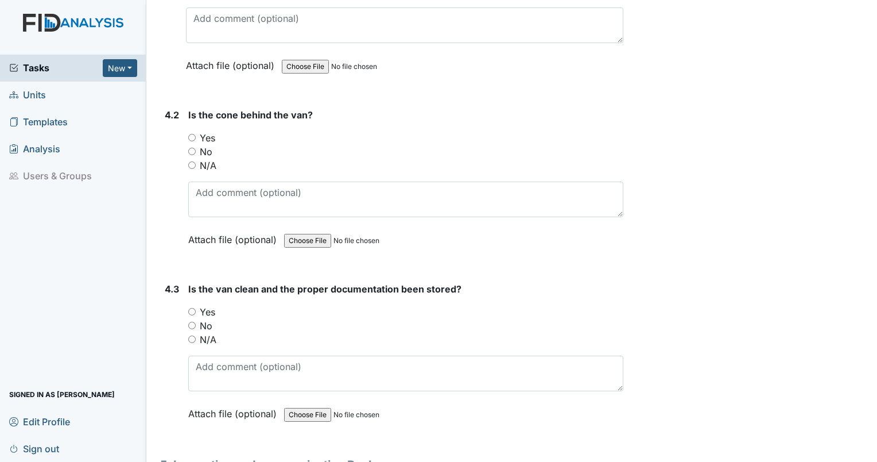
click at [193, 161] on input "N/A" at bounding box center [191, 164] width 7 height 7
radio input "true"
click at [190, 335] on input "N/A" at bounding box center [191, 338] width 7 height 7
radio input "true"
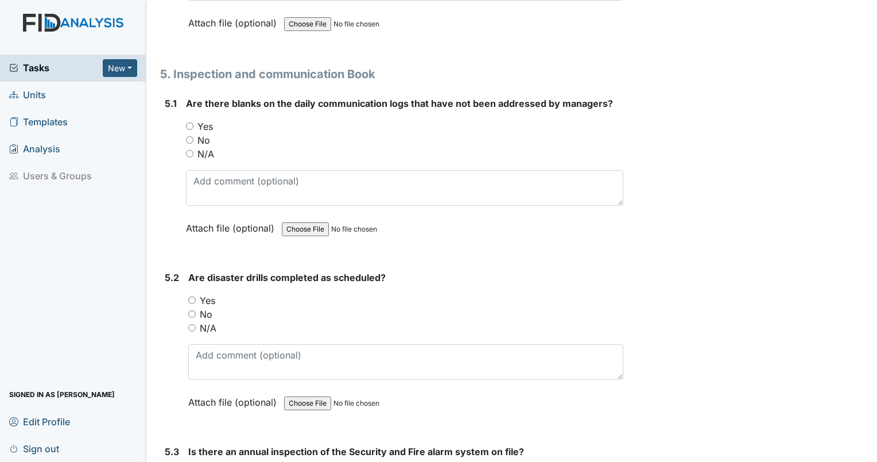
scroll to position [7654, 0]
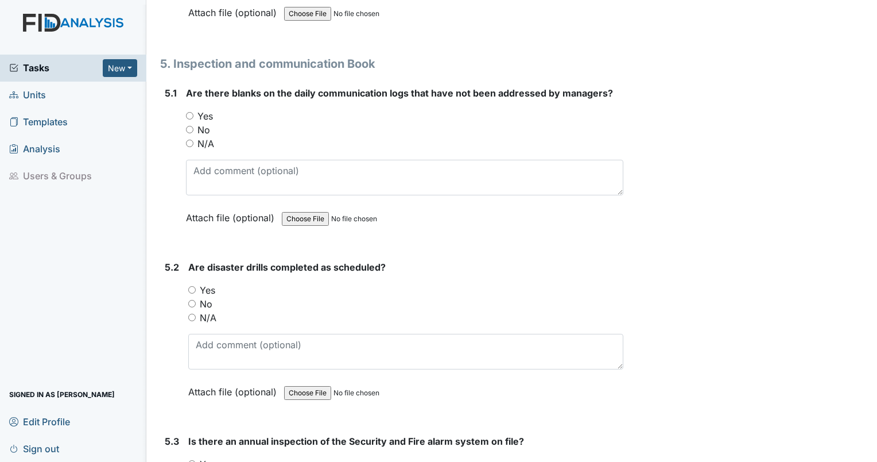
click at [188, 126] on input "No" at bounding box center [189, 129] width 7 height 7
radio input "true"
click at [191, 286] on input "Yes" at bounding box center [191, 289] width 7 height 7
radio input "true"
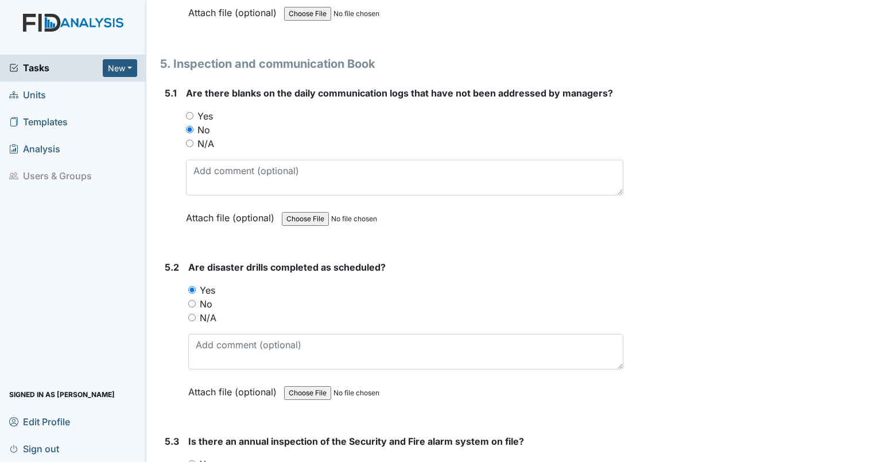
click at [192, 457] on div "Yes" at bounding box center [405, 464] width 435 height 14
click at [193, 460] on input "Yes" at bounding box center [191, 463] width 7 height 7
radio input "true"
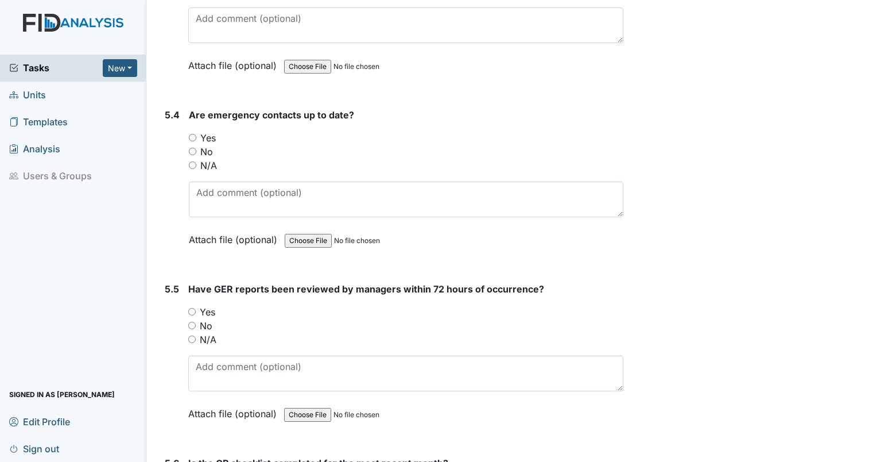
scroll to position [8164, 0]
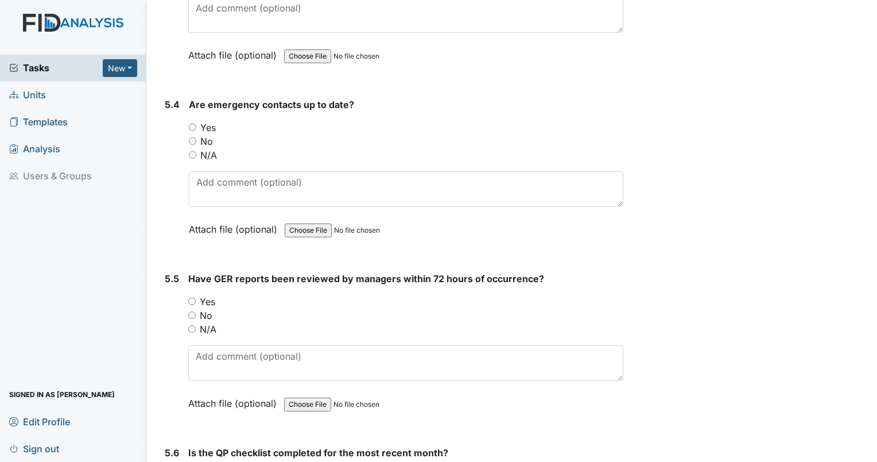
click at [193, 123] on input "Yes" at bounding box center [192, 126] width 7 height 7
radio input "true"
click at [189, 297] on input "Yes" at bounding box center [191, 300] width 7 height 7
radio input "true"
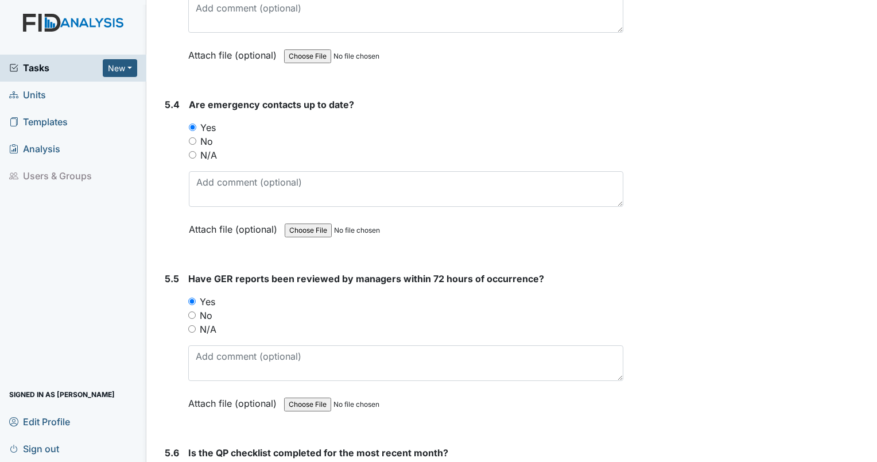
radio input "true"
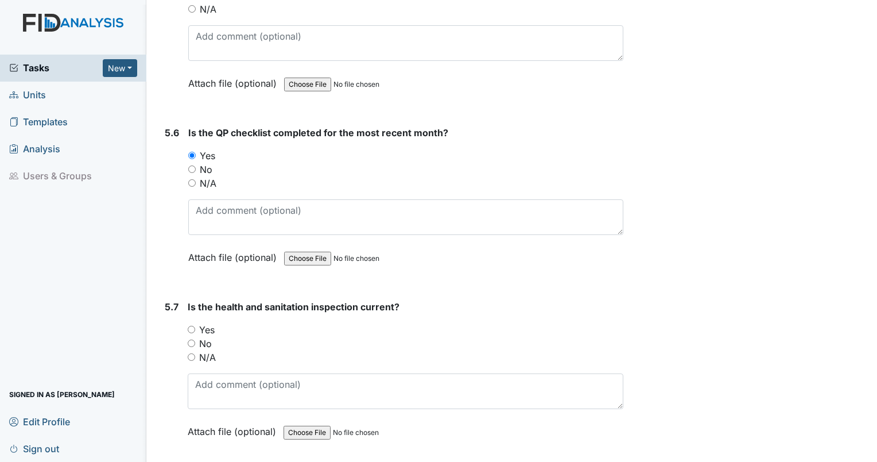
scroll to position [8505, 0]
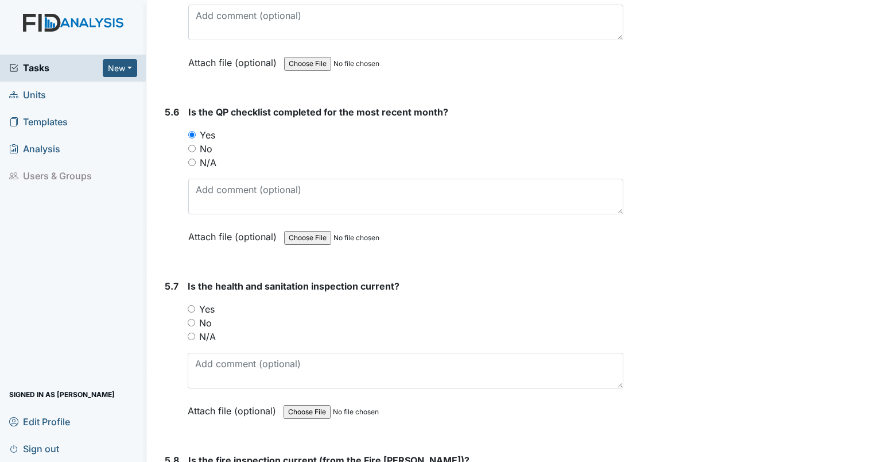
click at [192, 158] on input "N/A" at bounding box center [191, 161] width 7 height 7
radio input "true"
click at [192, 158] on input "N/A" at bounding box center [191, 161] width 7 height 7
click at [189, 305] on input "Yes" at bounding box center [191, 308] width 7 height 7
radio input "true"
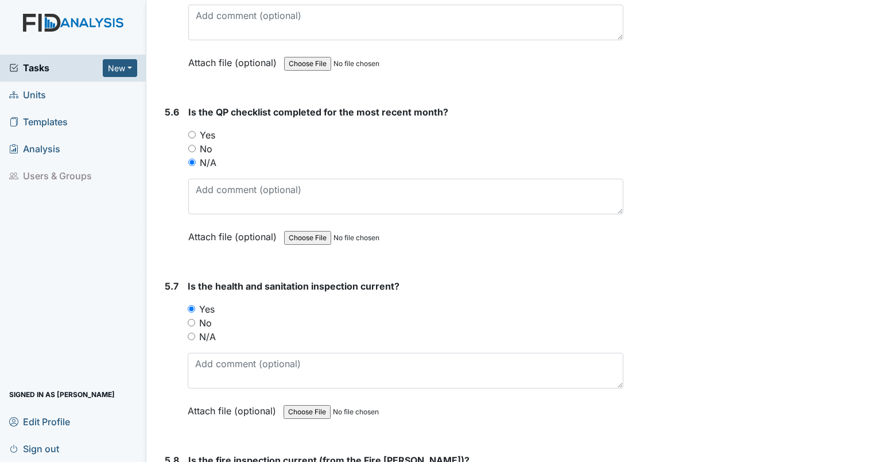
click at [189, 305] on input "Yes" at bounding box center [191, 308] width 7 height 7
radio input "true"
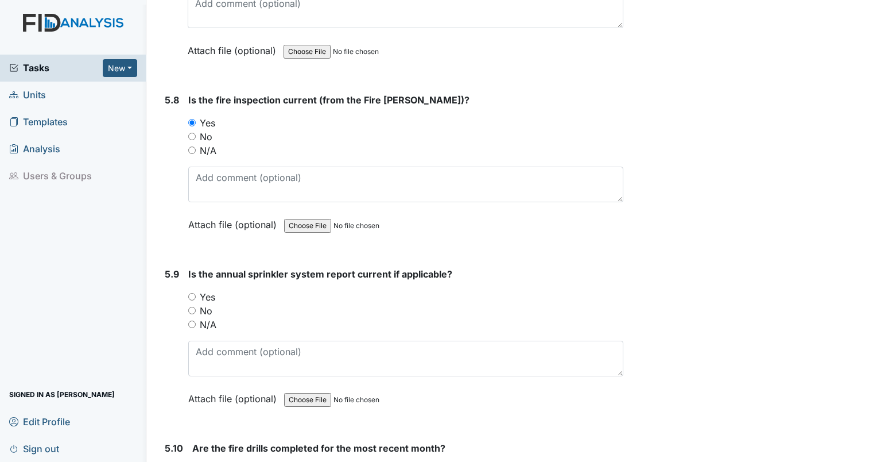
scroll to position [8995, 0]
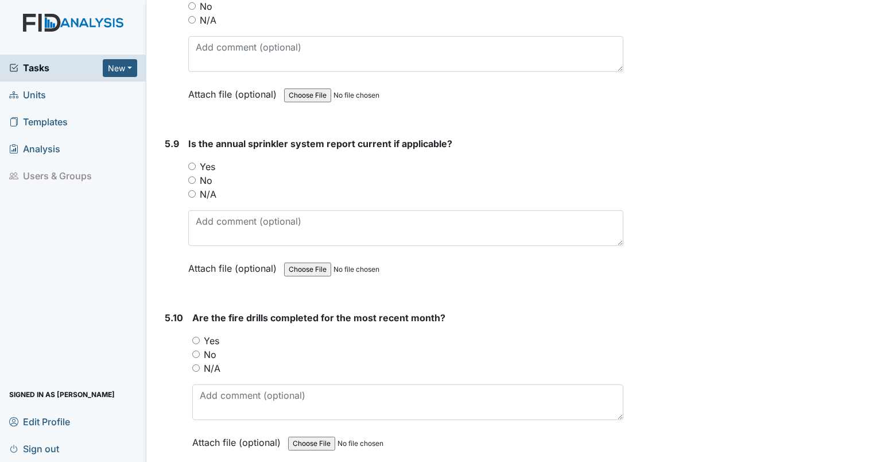
click at [190, 162] on input "Yes" at bounding box center [191, 165] width 7 height 7
radio input "true"
click at [190, 162] on input "Yes" at bounding box center [191, 165] width 7 height 7
click at [196, 336] on input "Yes" at bounding box center [195, 339] width 7 height 7
radio input "true"
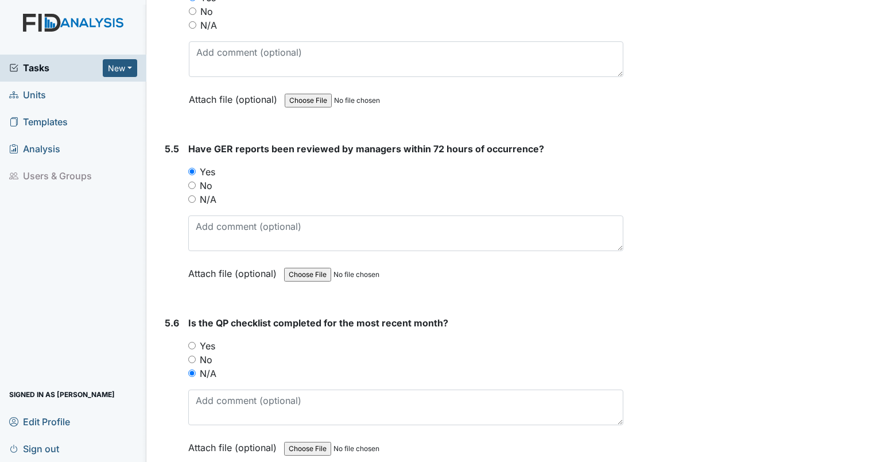
scroll to position [9018, 0]
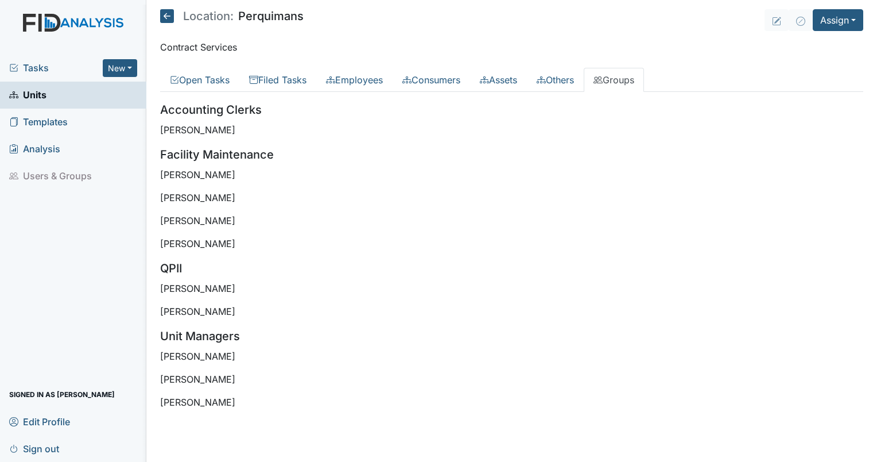
click at [167, 16] on icon at bounding box center [167, 16] width 14 height 14
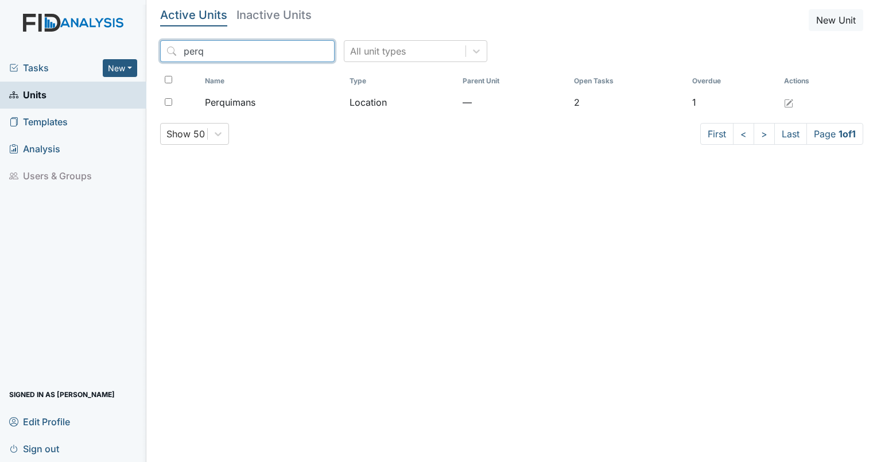
drag, startPoint x: 243, startPoint y: 51, endPoint x: 180, endPoint y: 47, distance: 63.9
click at [180, 47] on input "perq" at bounding box center [247, 51] width 175 height 22
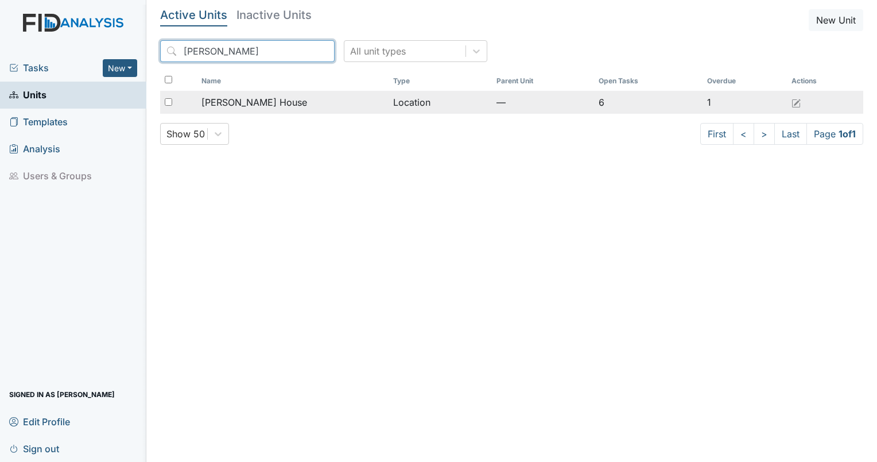
type input "[PERSON_NAME]"
click at [225, 101] on span "[PERSON_NAME] House" at bounding box center [255, 102] width 106 height 14
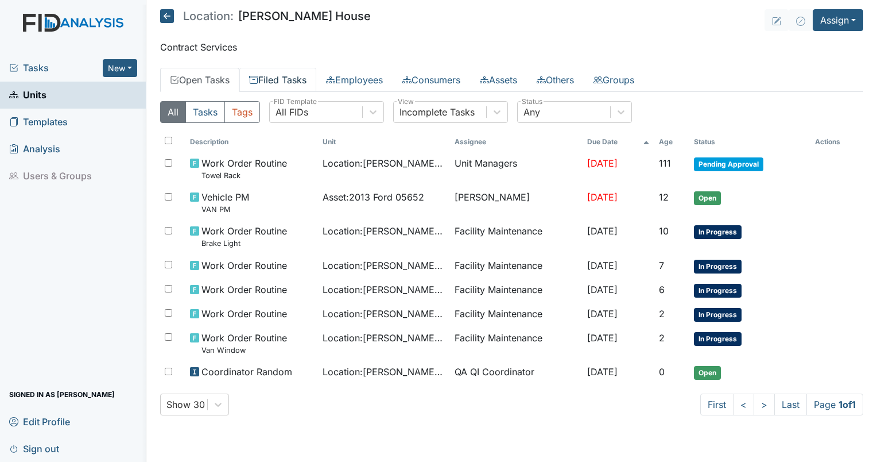
click at [266, 82] on link "Filed Tasks" at bounding box center [277, 80] width 77 height 24
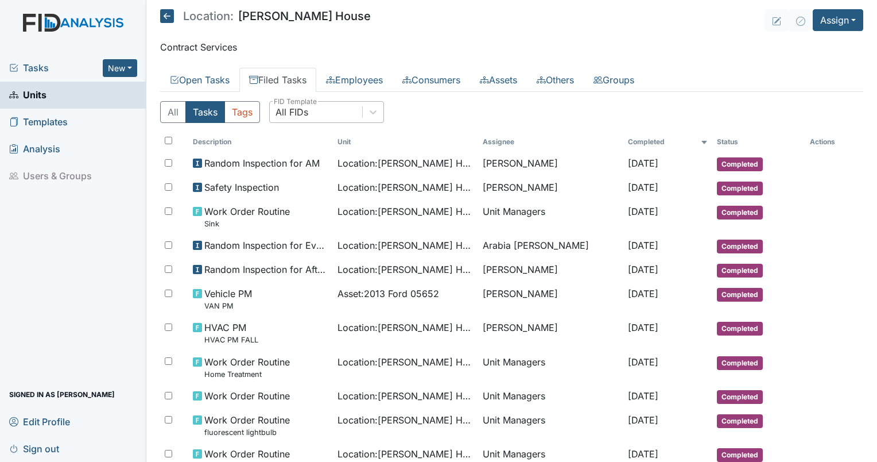
click at [291, 108] on div "All FIDs" at bounding box center [292, 112] width 33 height 14
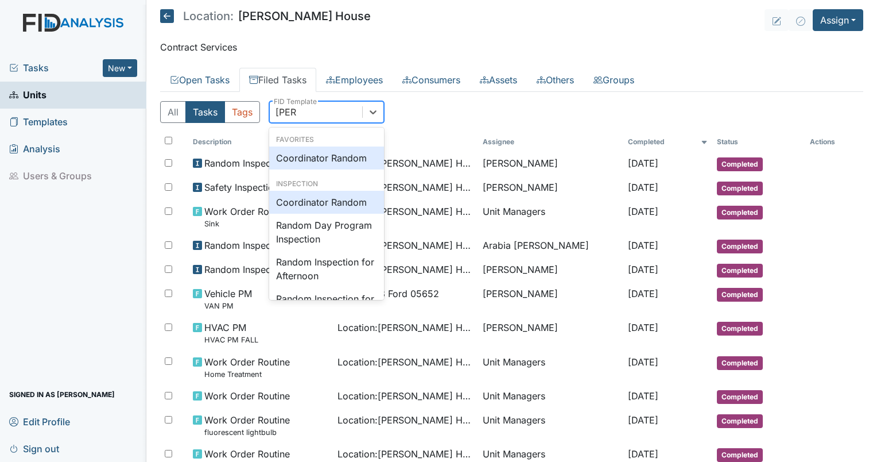
type input "random"
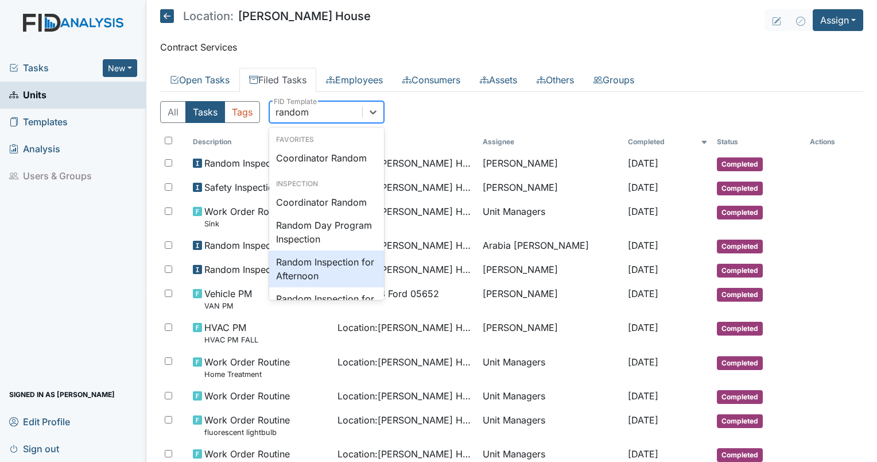
click at [299, 263] on div "Random Inspection for Afternoon" at bounding box center [326, 268] width 115 height 37
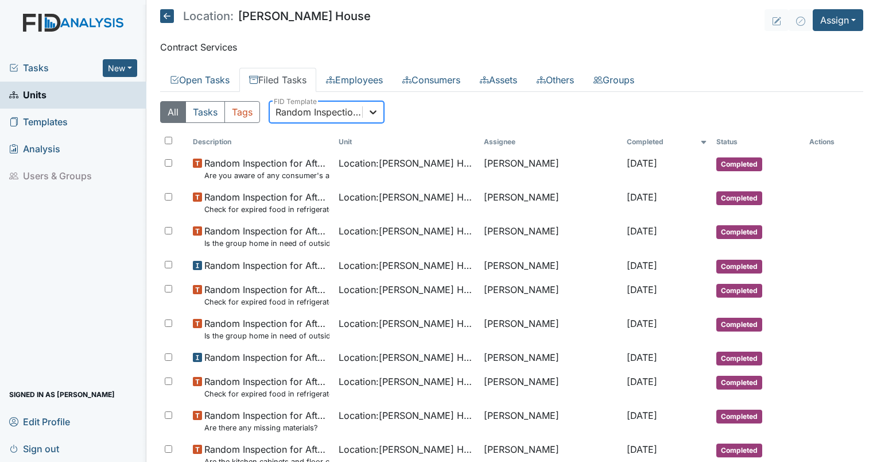
click at [372, 112] on icon at bounding box center [373, 112] width 7 height 4
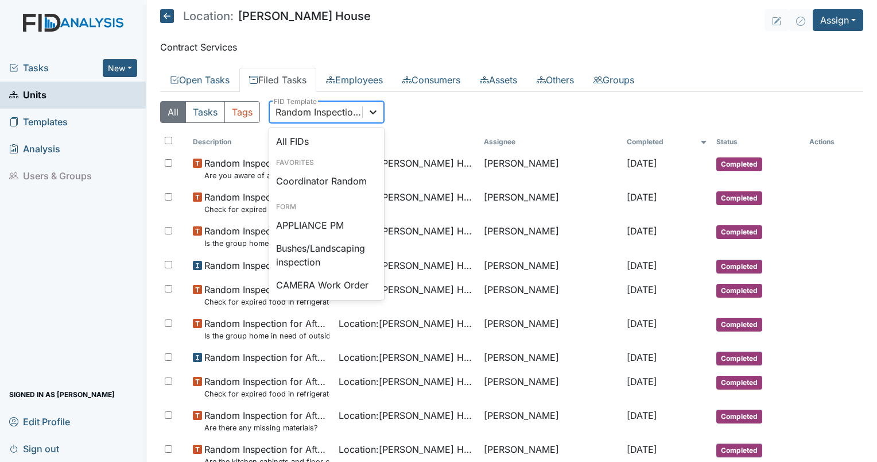
scroll to position [1022, 0]
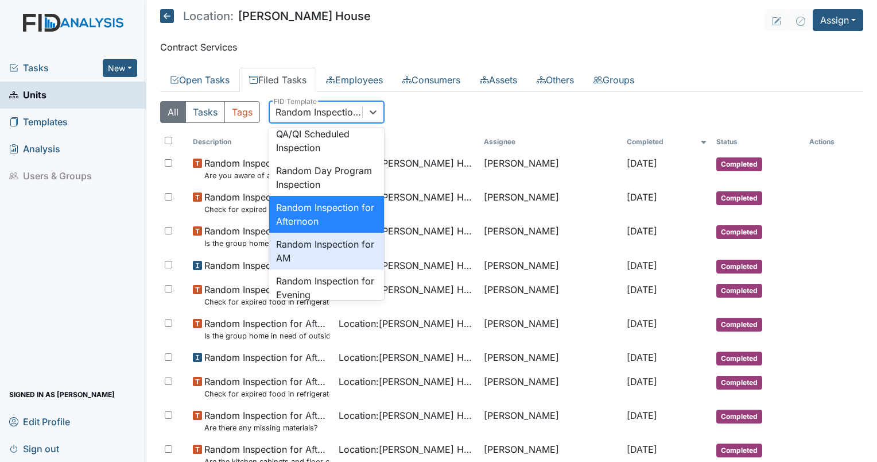
click at [333, 269] on div "Random Inspection for AM" at bounding box center [326, 251] width 115 height 37
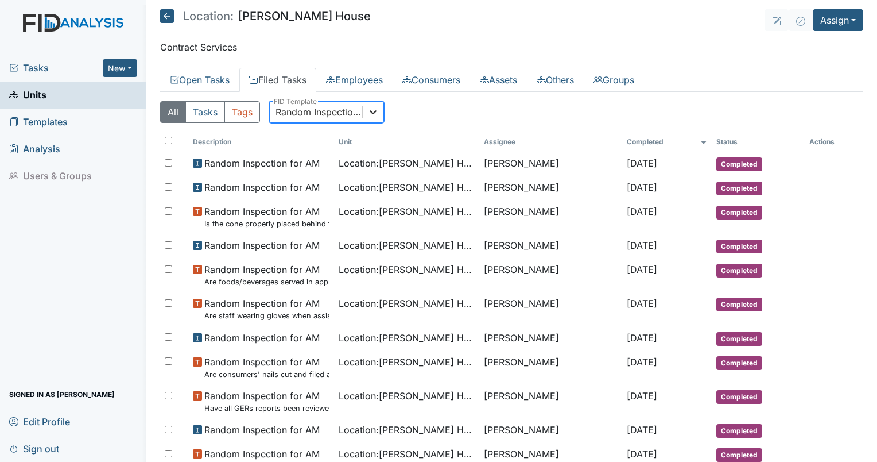
click at [374, 116] on icon at bounding box center [372, 111] width 11 height 11
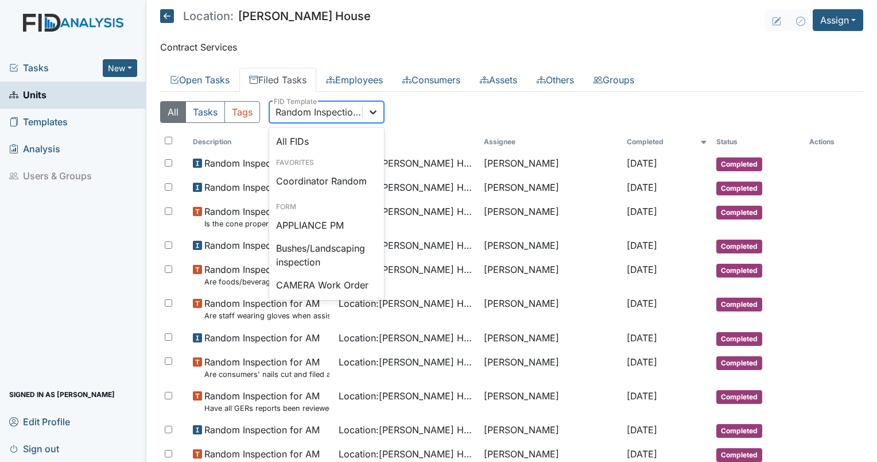
scroll to position [1059, 0]
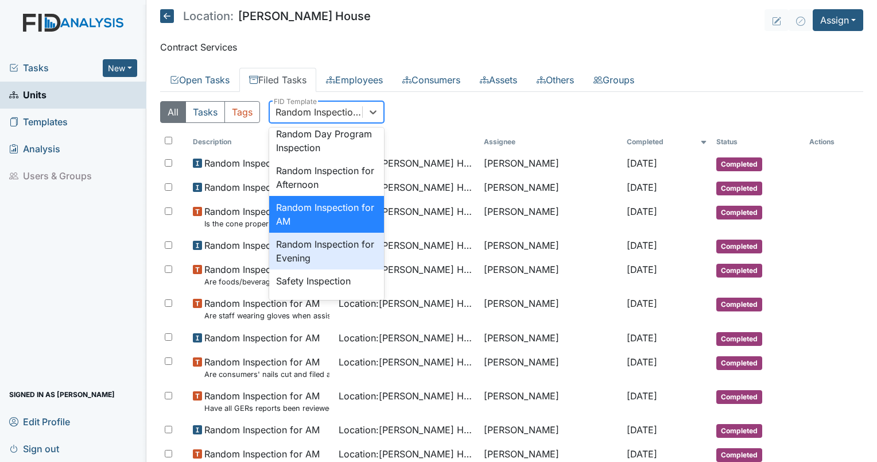
click at [331, 269] on div "Random Inspection for Evening" at bounding box center [326, 251] width 115 height 37
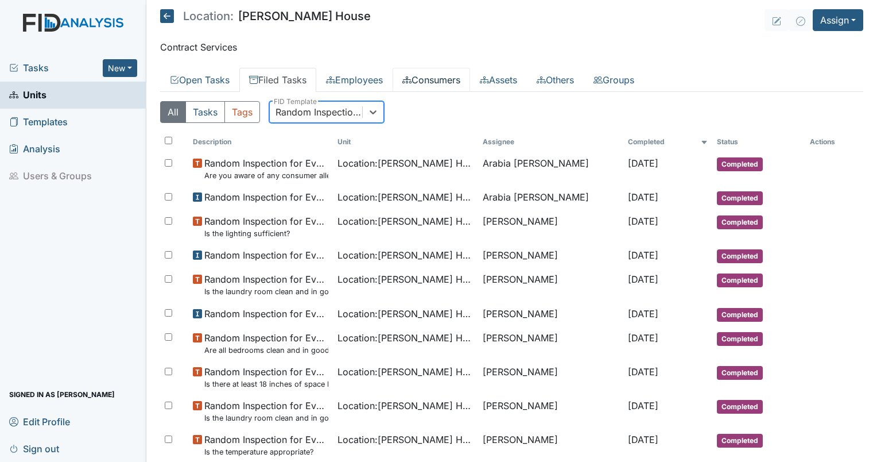
click at [434, 90] on link "Consumers" at bounding box center [432, 80] width 78 height 24
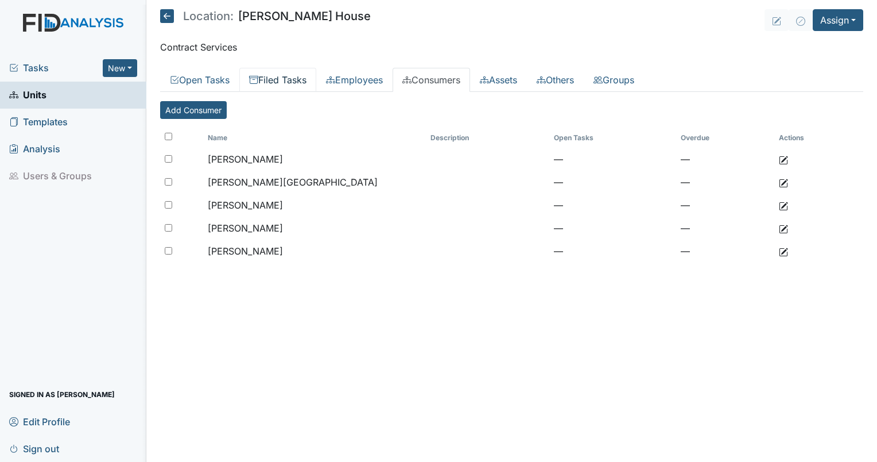
click at [278, 83] on link "Filed Tasks" at bounding box center [277, 80] width 77 height 24
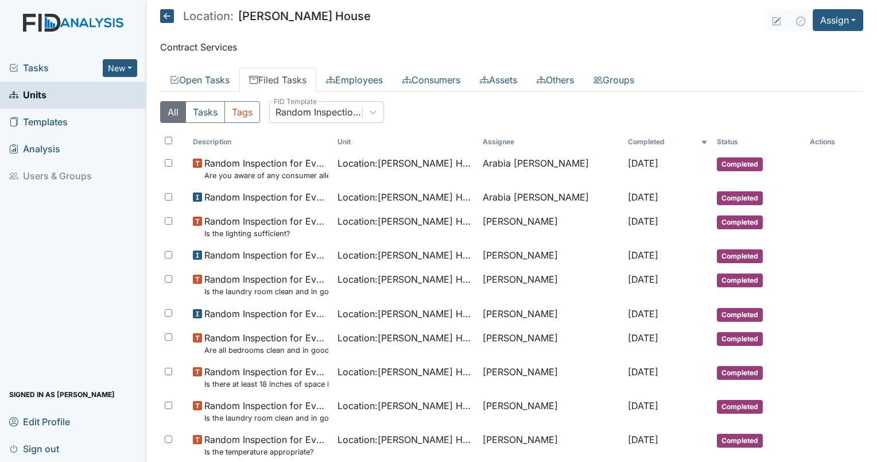
click at [296, 119] on div "Random Inspection for Evening" at bounding box center [316, 112] width 92 height 21
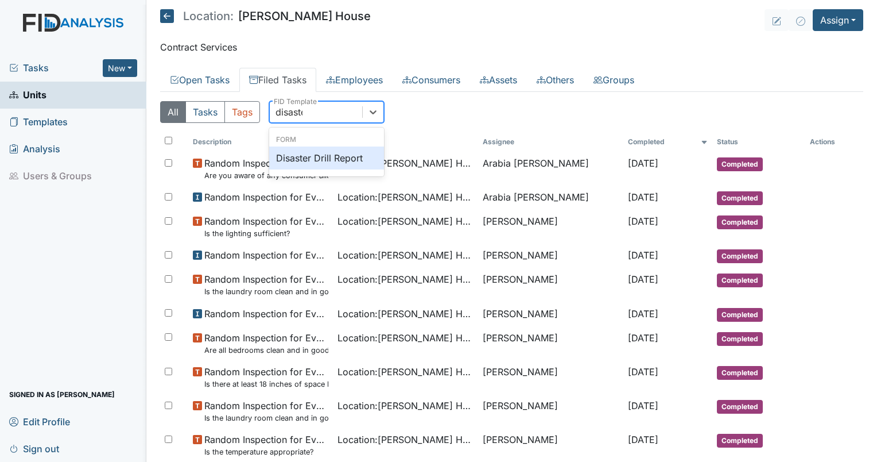
type input "disaster"
click at [304, 149] on div "Disaster Drill Report" at bounding box center [326, 157] width 115 height 23
click at [304, 149] on th "Description" at bounding box center [260, 142] width 145 height 20
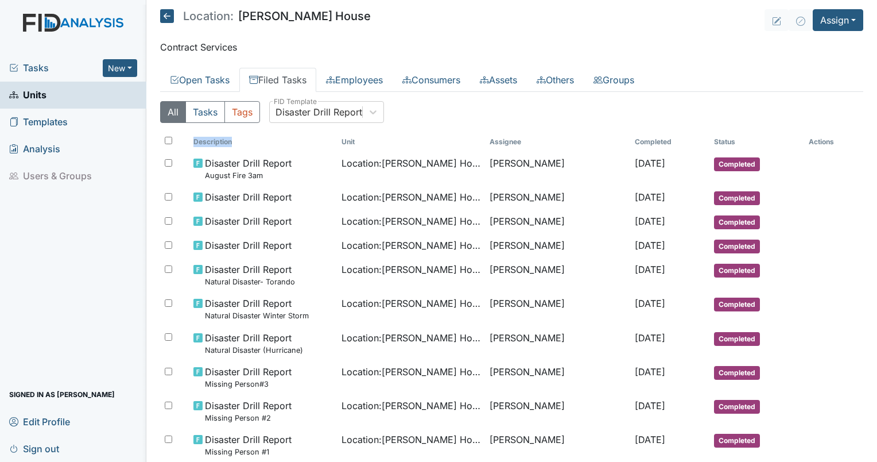
click at [300, 114] on div "Disaster Drill Report" at bounding box center [319, 112] width 87 height 14
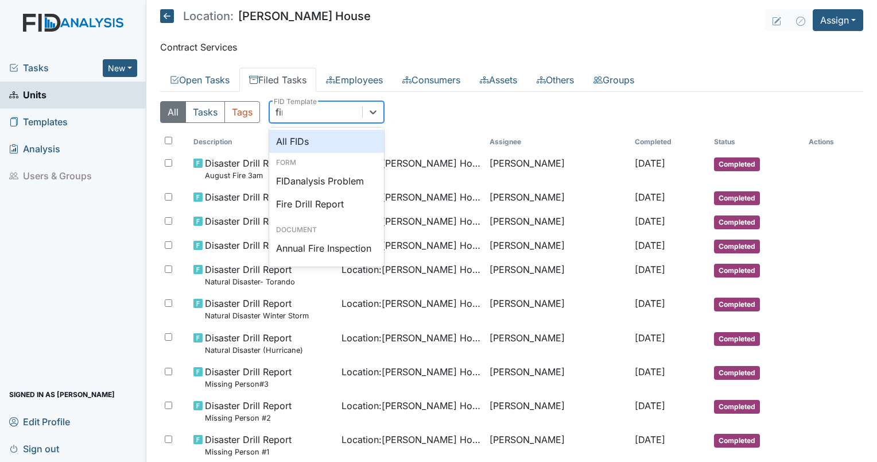
type input "fire"
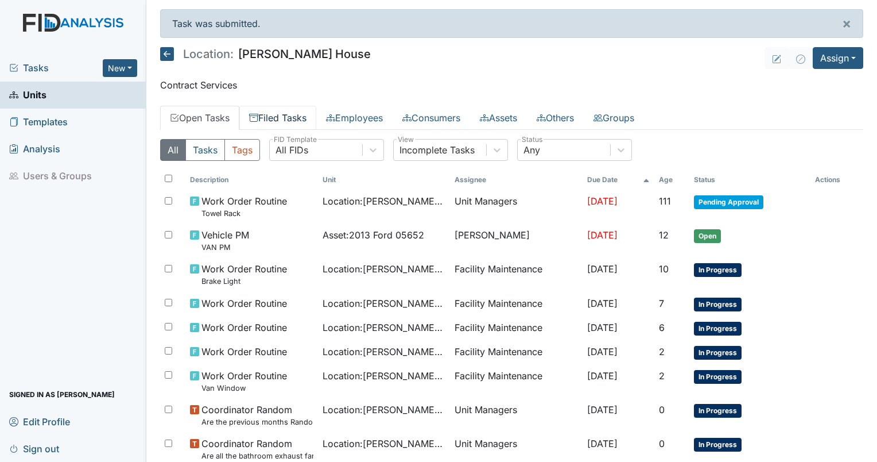
click at [289, 115] on link "Filed Tasks" at bounding box center [277, 118] width 77 height 24
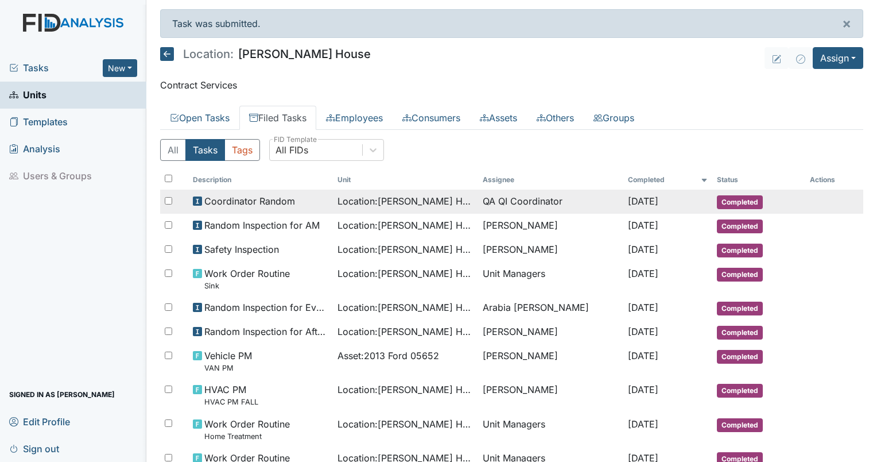
click at [375, 196] on span "Location : Scott House" at bounding box center [406, 201] width 136 height 14
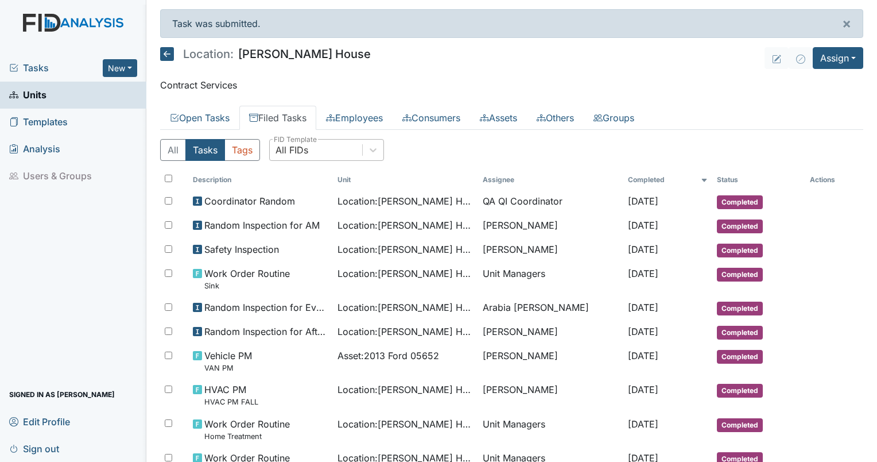
click at [322, 149] on div "All FIDs" at bounding box center [316, 150] width 92 height 21
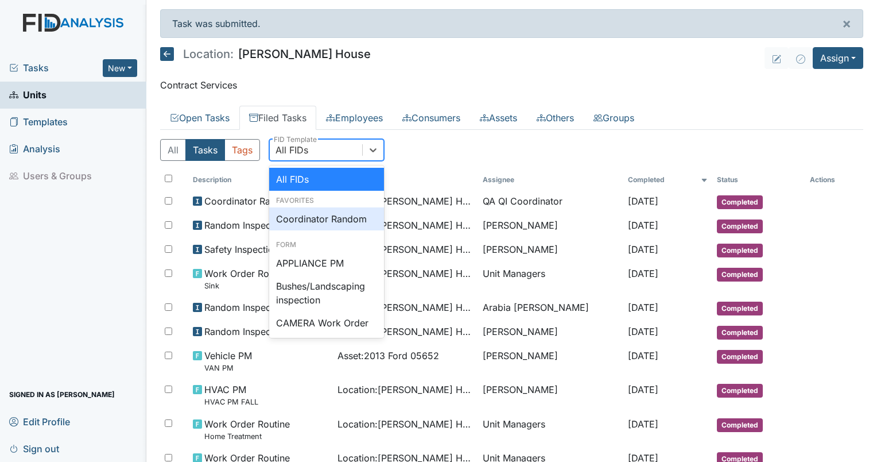
click at [336, 208] on div "Coordinator Random" at bounding box center [326, 218] width 115 height 23
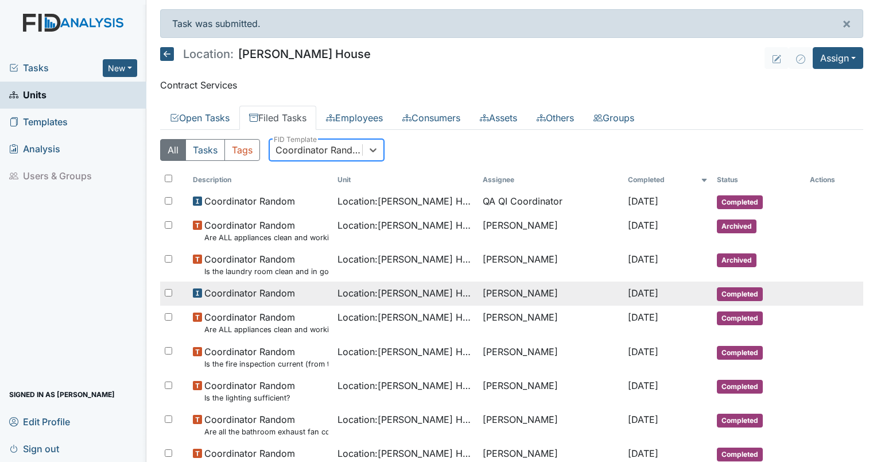
click at [376, 293] on span "Location : Scott House" at bounding box center [406, 293] width 136 height 14
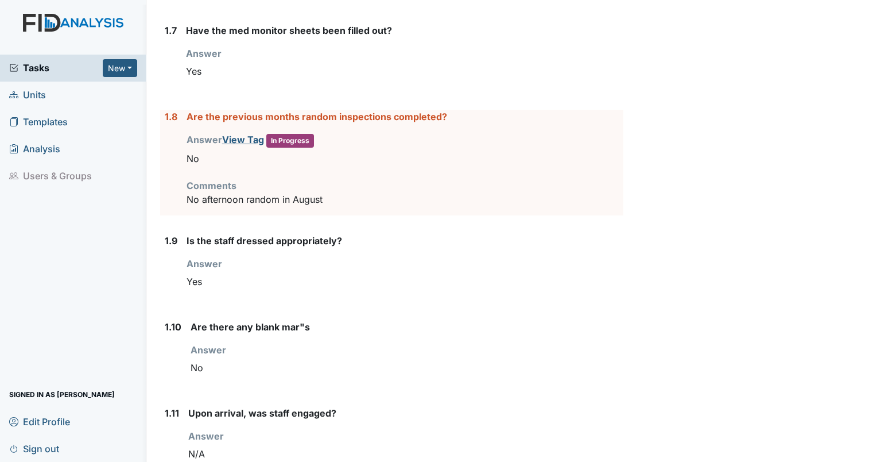
scroll to position [723, 0]
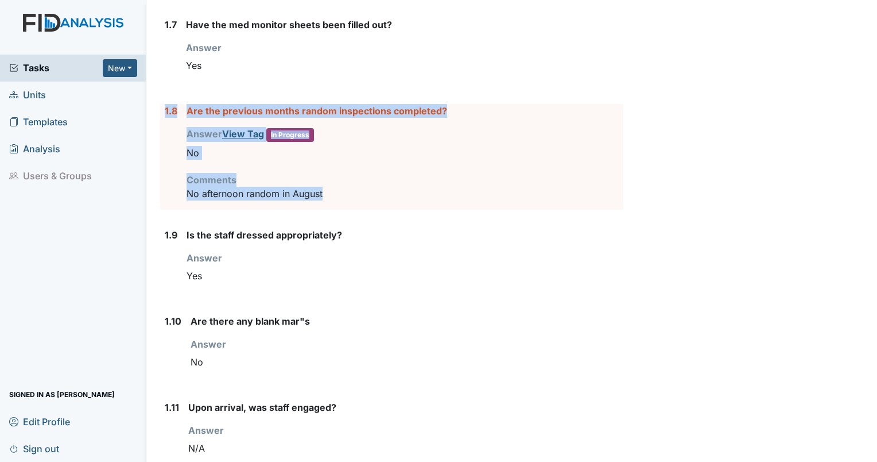
drag, startPoint x: 355, startPoint y: 188, endPoint x: 165, endPoint y: 103, distance: 208.0
click at [165, 104] on div "1.8 Are the previous months random inspections completed? Answer View Tag In Pr…" at bounding box center [391, 157] width 463 height 106
drag, startPoint x: 165, startPoint y: 103, endPoint x: 216, endPoint y: 118, distance: 53.8
copy div "1.8 Are the previous months random inspections completed? Answer View Tag In Pr…"
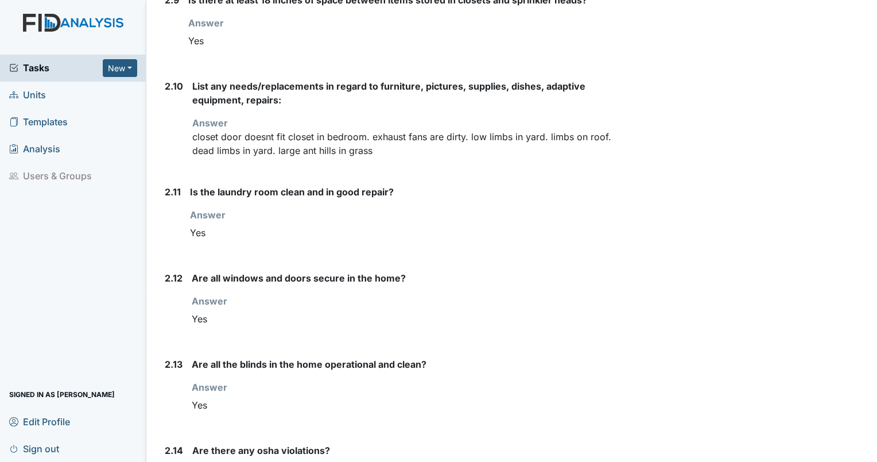
scroll to position [1853, 0]
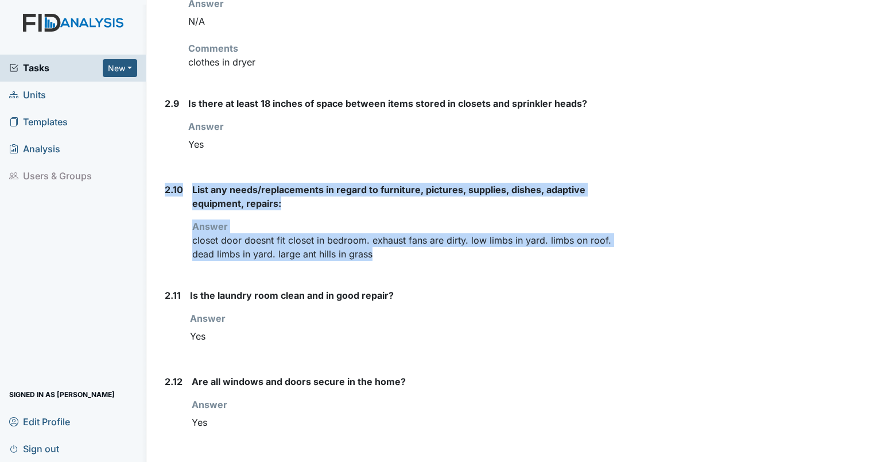
drag, startPoint x: 378, startPoint y: 249, endPoint x: 165, endPoint y: 178, distance: 224.4
click at [165, 183] on div "2.10 List any needs/replacements in regard to furniture, pictures, supplies, di…" at bounding box center [391, 226] width 463 height 87
drag, startPoint x: 165, startPoint y: 178, endPoint x: 214, endPoint y: 187, distance: 49.1
copy div "2.10 List any needs/replacements in regard to furniture, pictures, supplies, di…"
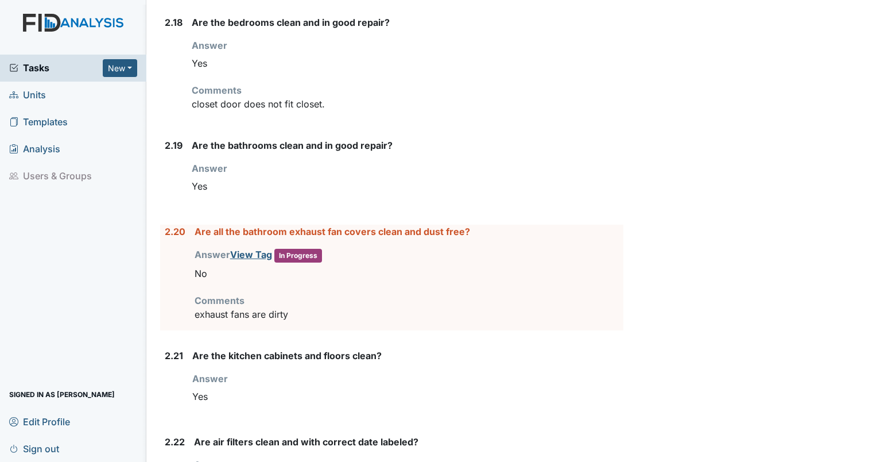
scroll to position [2795, 0]
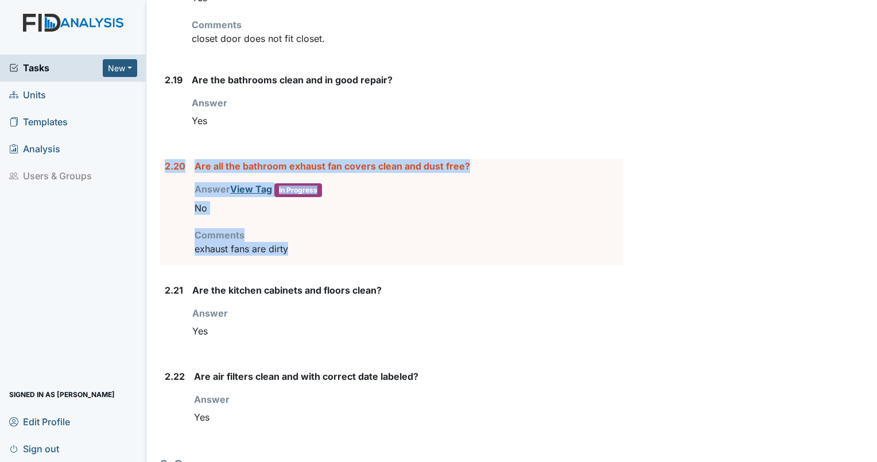
drag, startPoint x: 310, startPoint y: 246, endPoint x: 165, endPoint y: 162, distance: 167.7
click at [165, 162] on div "2.20 Are all the bathroom exhaust fan covers clean and dust free? Answer View T…" at bounding box center [391, 212] width 463 height 106
drag, startPoint x: 165, startPoint y: 162, endPoint x: 225, endPoint y: 162, distance: 60.3
copy div "2.20 Are all the bathroom exhaust fan covers clean and dust free? Answer View T…"
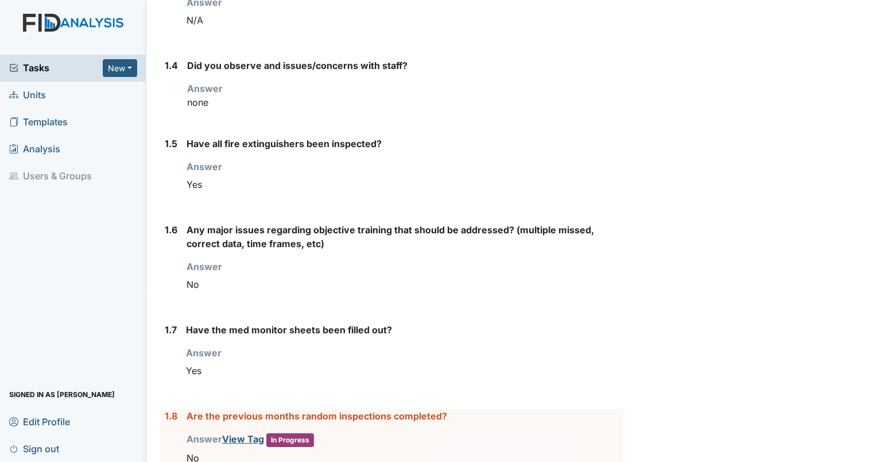
scroll to position [0, 0]
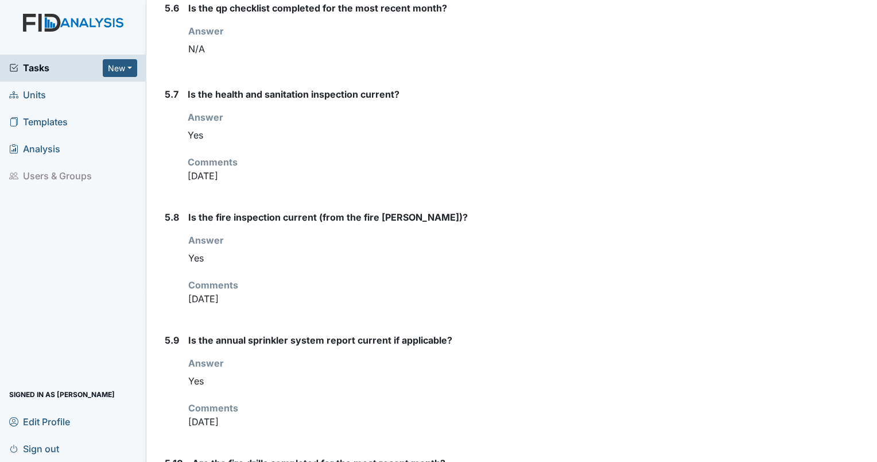
scroll to position [4746, 0]
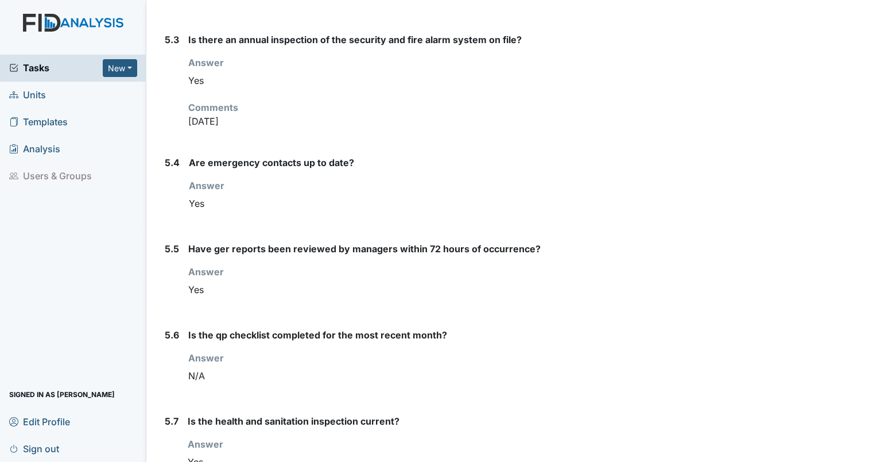
scroll to position [4072, 0]
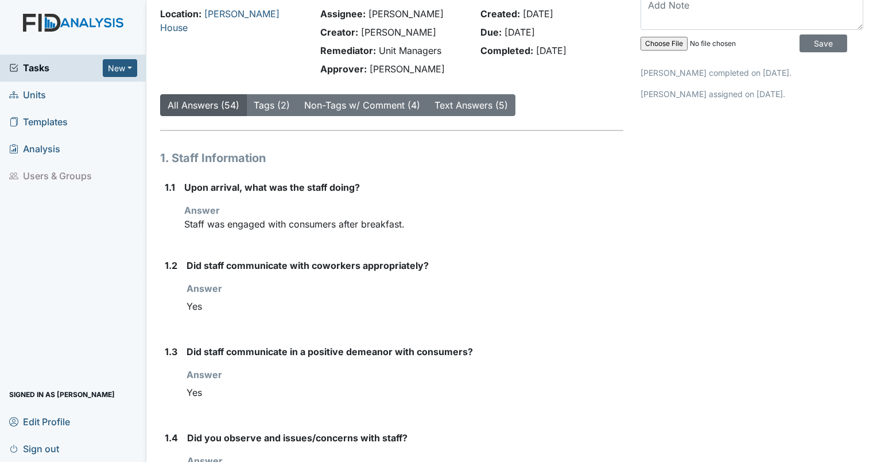
scroll to position [0, 0]
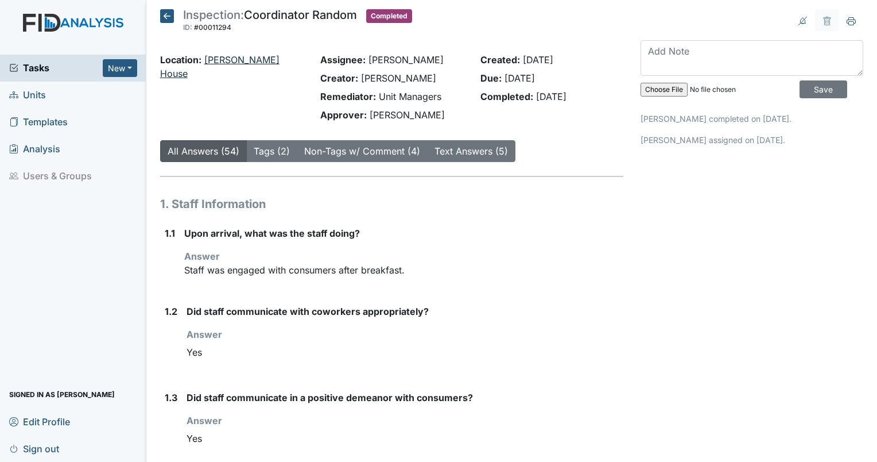
click at [212, 62] on link "[PERSON_NAME] House" at bounding box center [219, 66] width 119 height 25
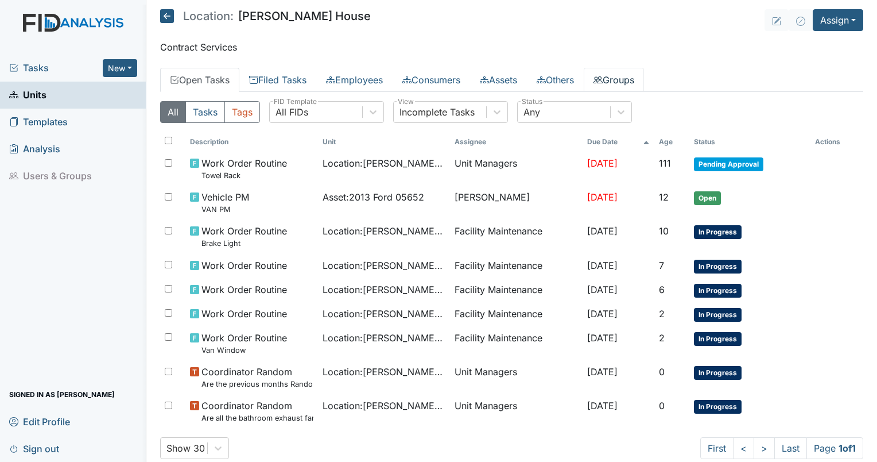
click at [644, 78] on link "Groups" at bounding box center [614, 80] width 60 height 24
